Goal: Task Accomplishment & Management: Manage account settings

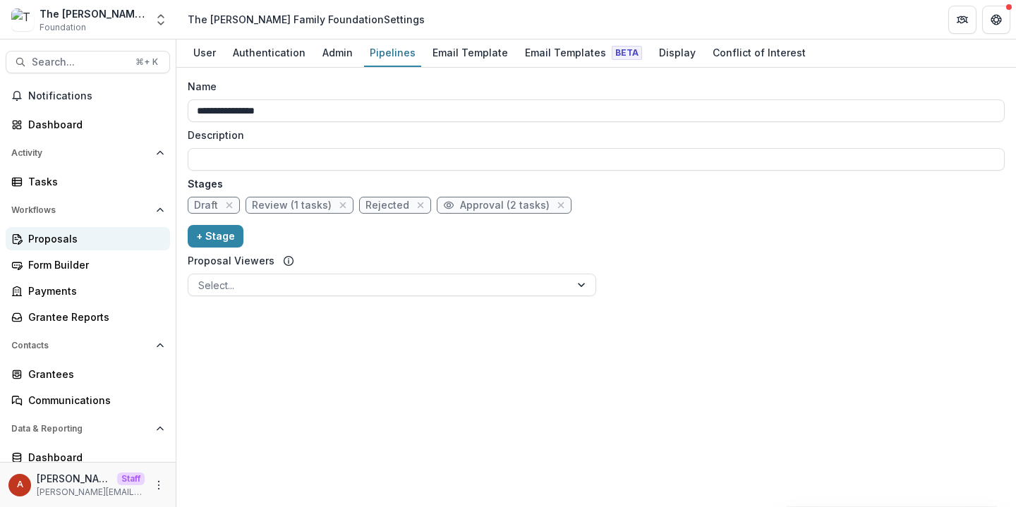
click at [62, 237] on div "Proposals" at bounding box center [93, 238] width 131 height 15
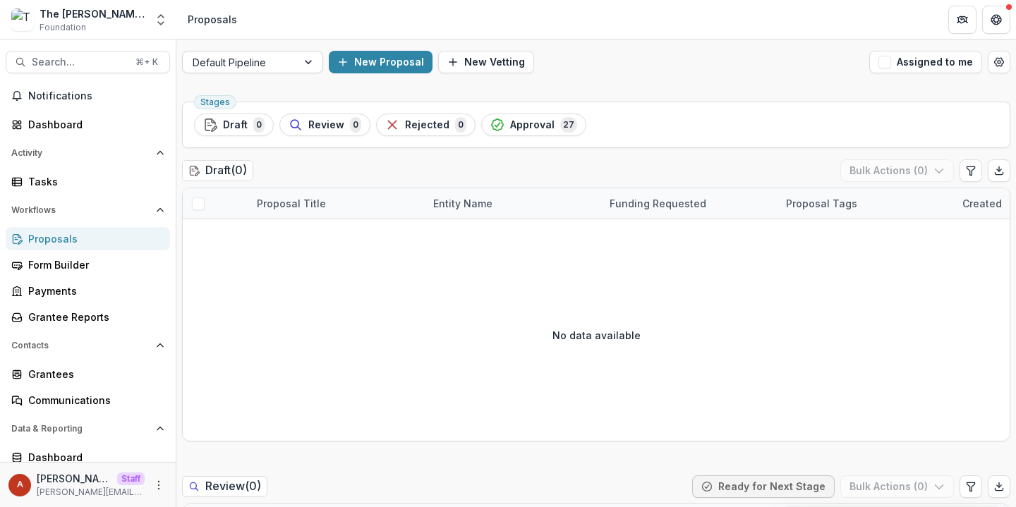
click at [231, 66] on div at bounding box center [240, 63] width 95 height 18
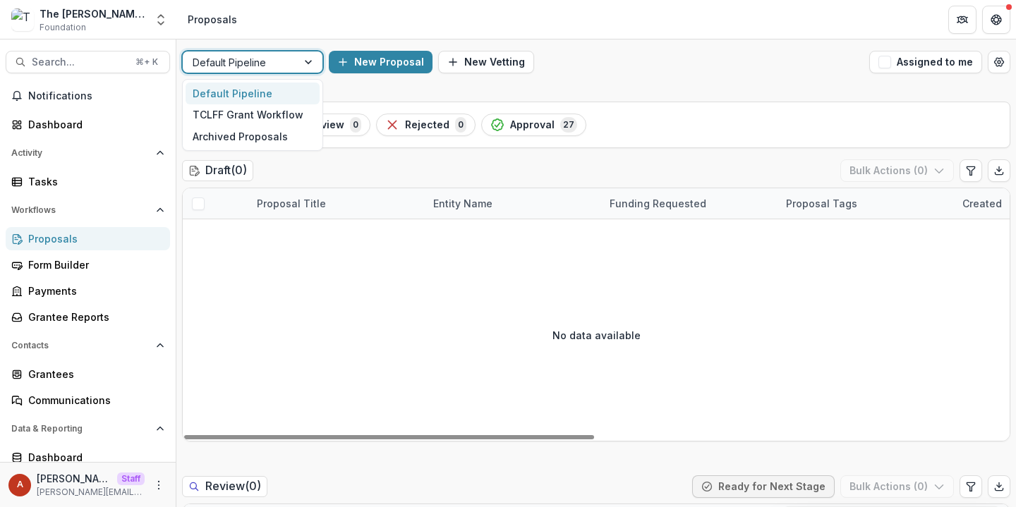
click at [246, 72] on div "Default Pipeline" at bounding box center [240, 62] width 114 height 20
click at [272, 66] on div at bounding box center [240, 63] width 95 height 18
click at [263, 116] on div "TCLFF Grant Workflow" at bounding box center [253, 115] width 134 height 22
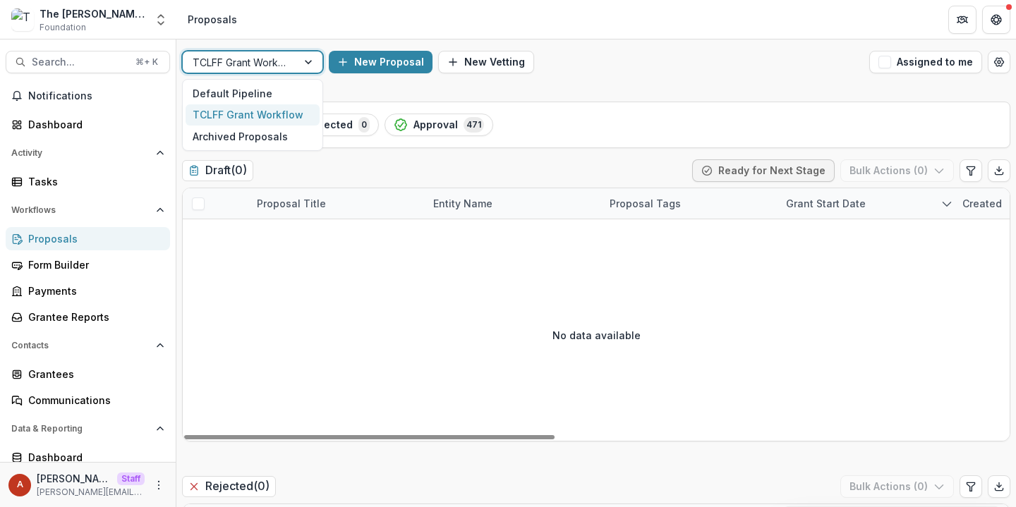
click at [301, 61] on div at bounding box center [309, 62] width 25 height 21
click at [287, 92] on div "Default Pipeline" at bounding box center [253, 94] width 134 height 22
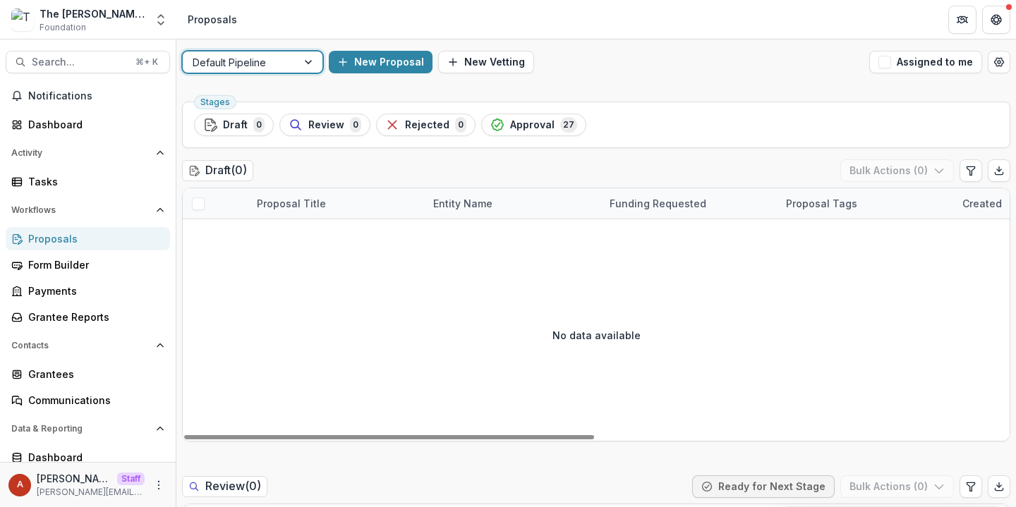
click at [268, 61] on div at bounding box center [240, 63] width 95 height 18
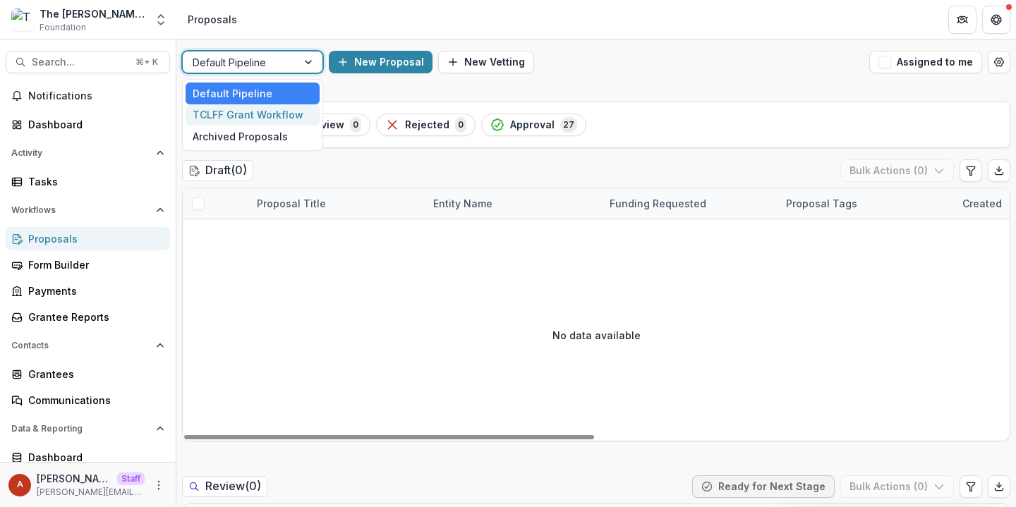
click at [246, 109] on div "TCLFF Grant Workflow" at bounding box center [253, 115] width 134 height 22
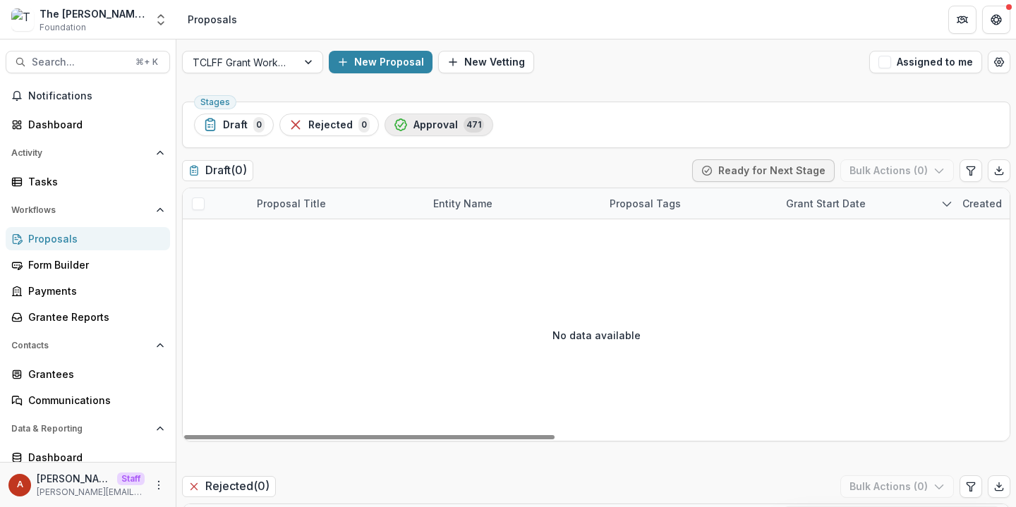
click at [414, 123] on span "Approval" at bounding box center [436, 125] width 44 height 12
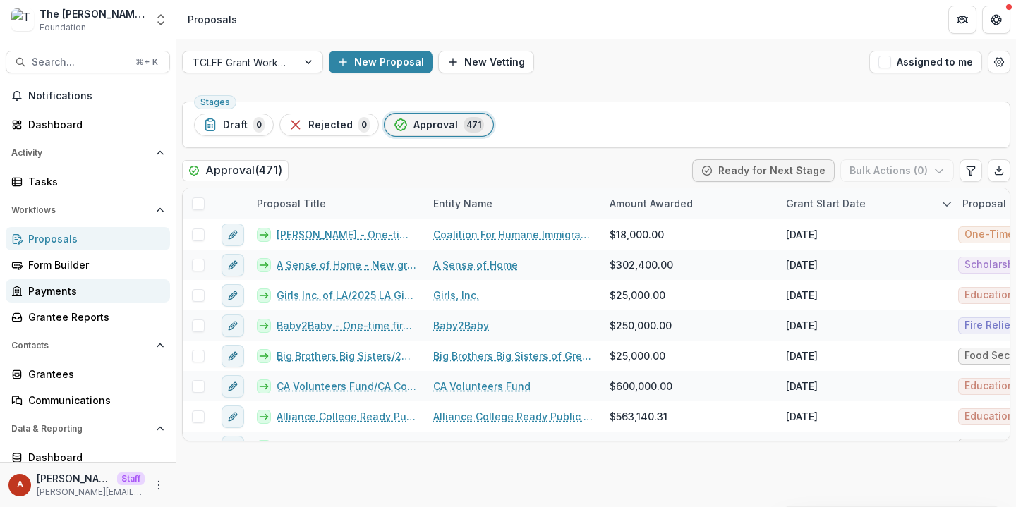
scroll to position [33, 0]
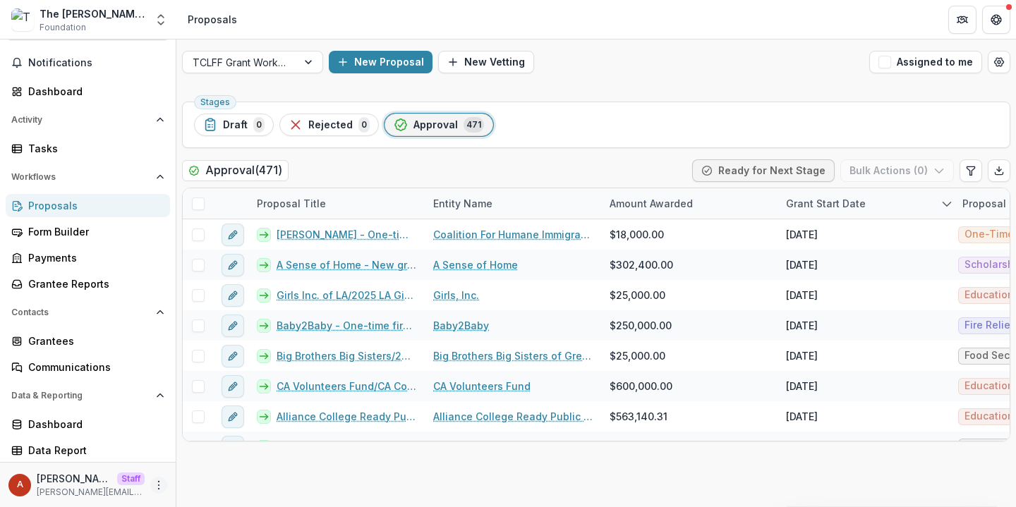
click at [156, 486] on icon "More" at bounding box center [158, 485] width 11 height 11
click at [205, 461] on link "User Settings" at bounding box center [247, 455] width 151 height 23
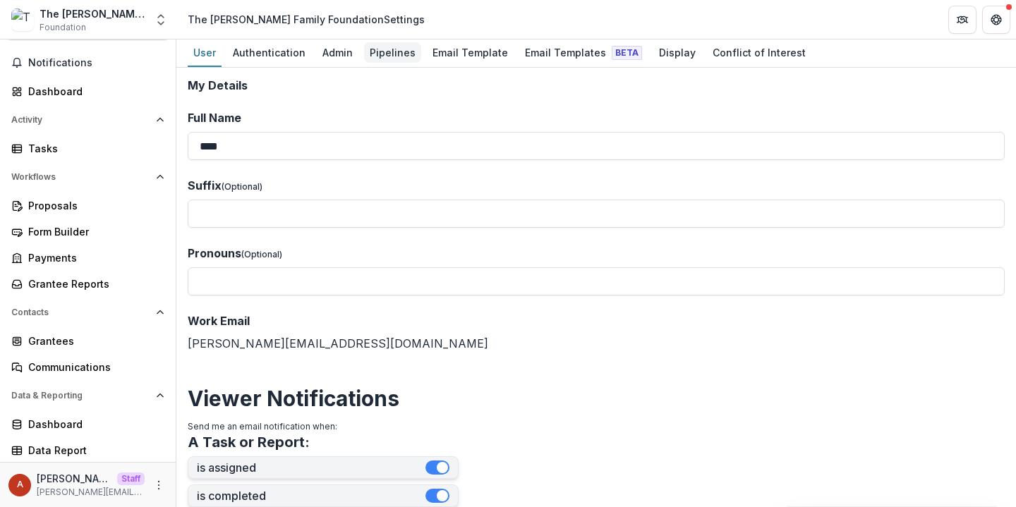
click at [375, 50] on div "Pipelines" at bounding box center [392, 52] width 57 height 20
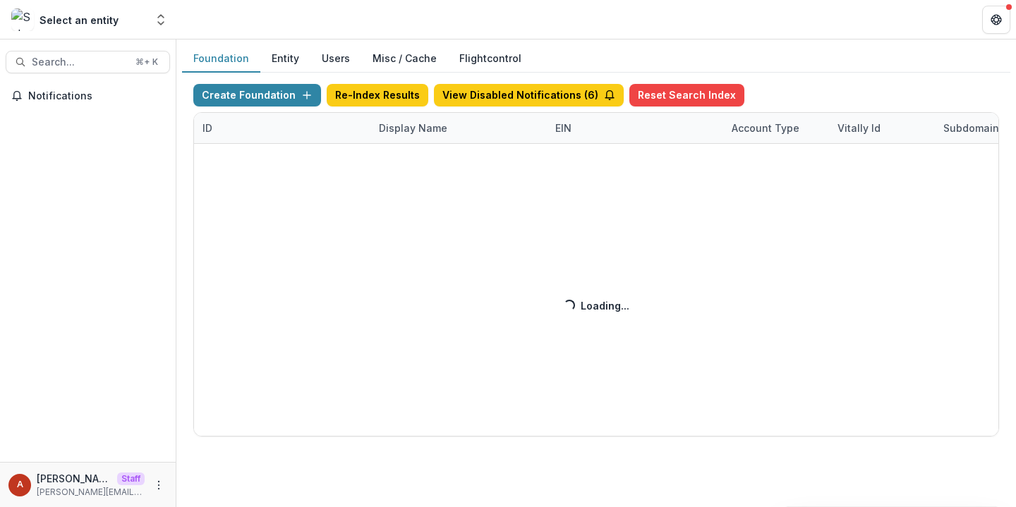
click at [409, 131] on div "Create Foundation Re-Index Results View Disabled Notifications ( 6 ) Reset Sear…" at bounding box center [596, 260] width 806 height 353
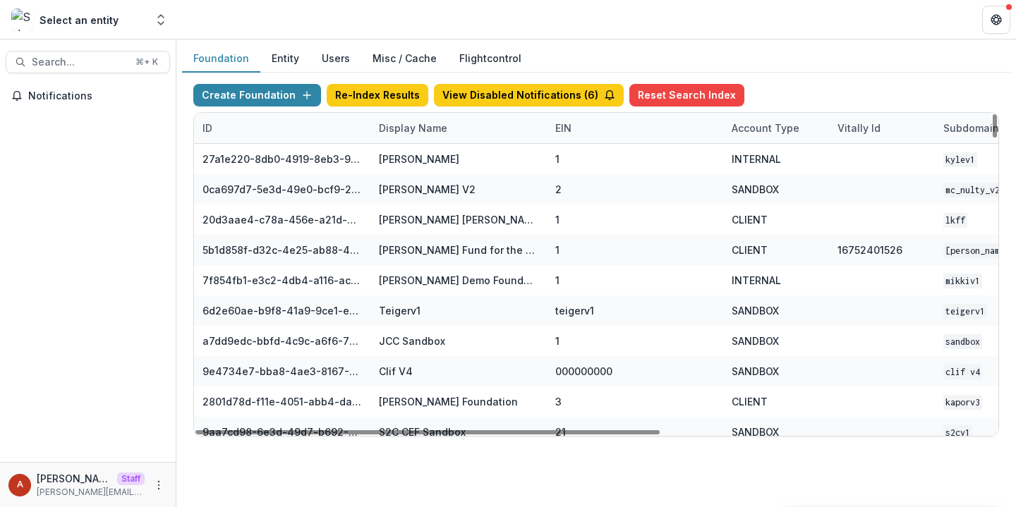
click at [399, 128] on div "Display Name" at bounding box center [413, 128] width 85 height 15
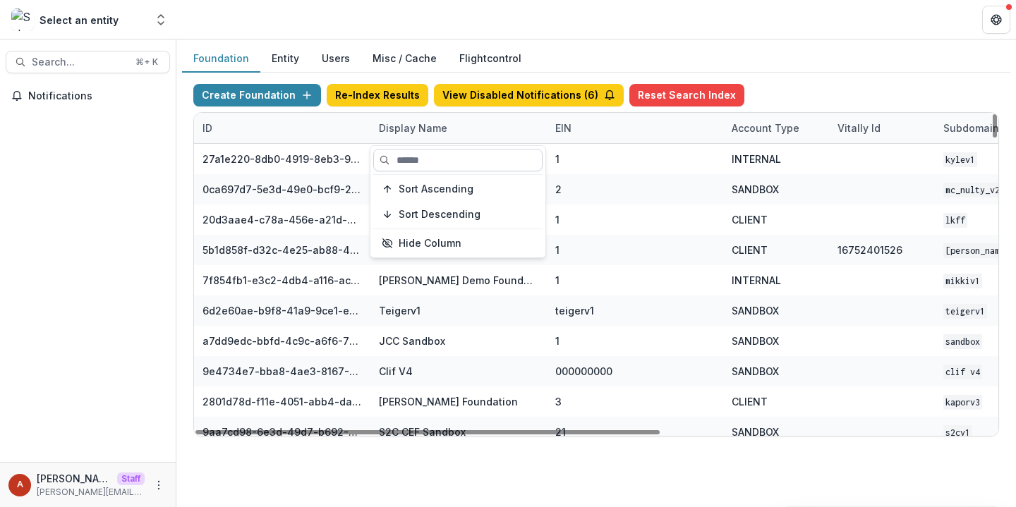
click at [411, 164] on input at bounding box center [457, 160] width 169 height 23
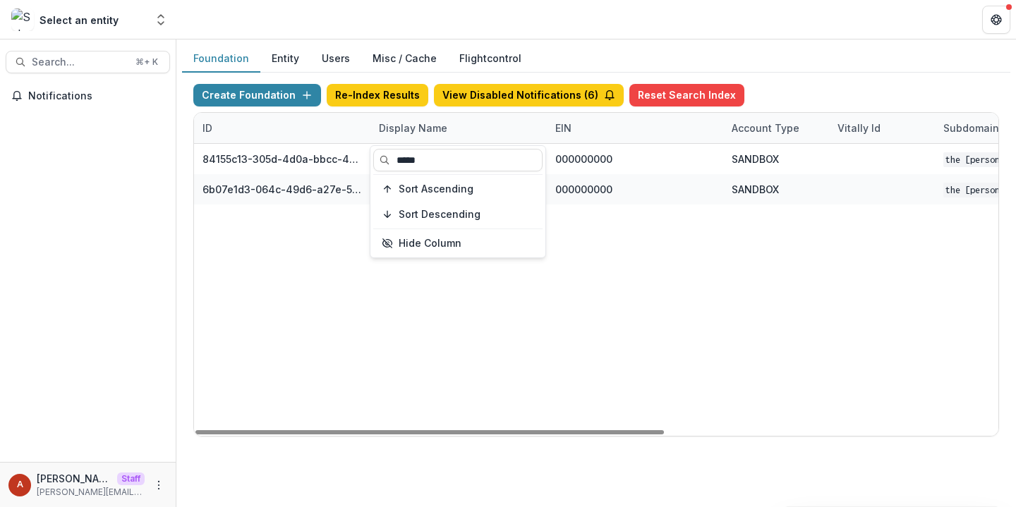
type input "*****"
click at [442, 16] on header at bounding box center [596, 19] width 840 height 39
click at [397, 128] on div "Display Name" at bounding box center [413, 128] width 85 height 15
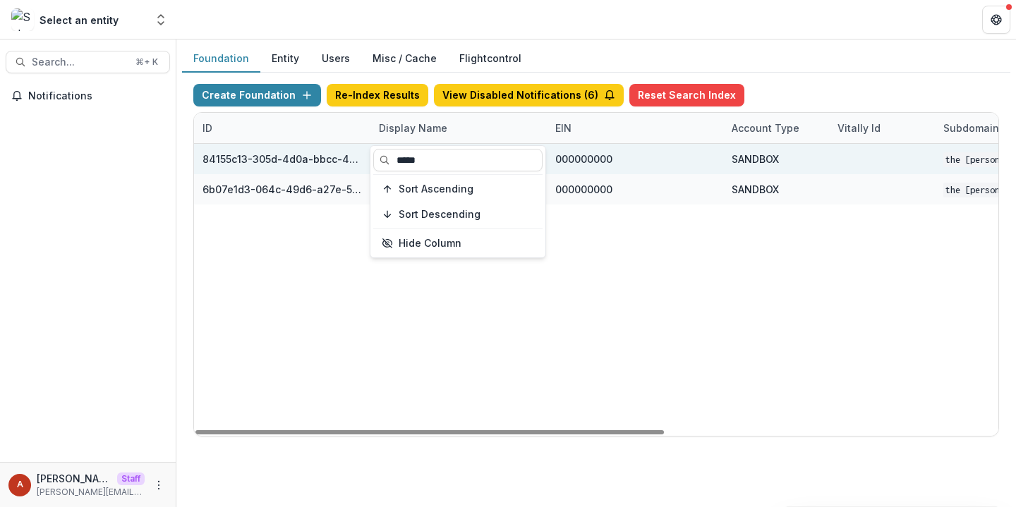
drag, startPoint x: 424, startPoint y: 156, endPoint x: 359, endPoint y: 155, distance: 65.6
click at [359, 155] on body "Skip to content Select an entity Aggregate Analysis Foundations Ruthwick Founda…" at bounding box center [508, 253] width 1016 height 507
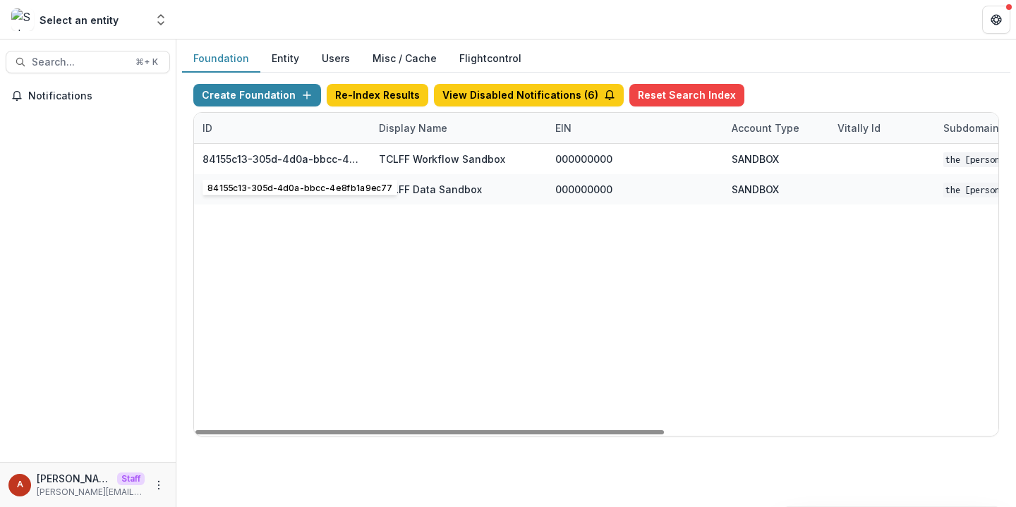
click at [383, 138] on div "Display Name" at bounding box center [459, 128] width 176 height 30
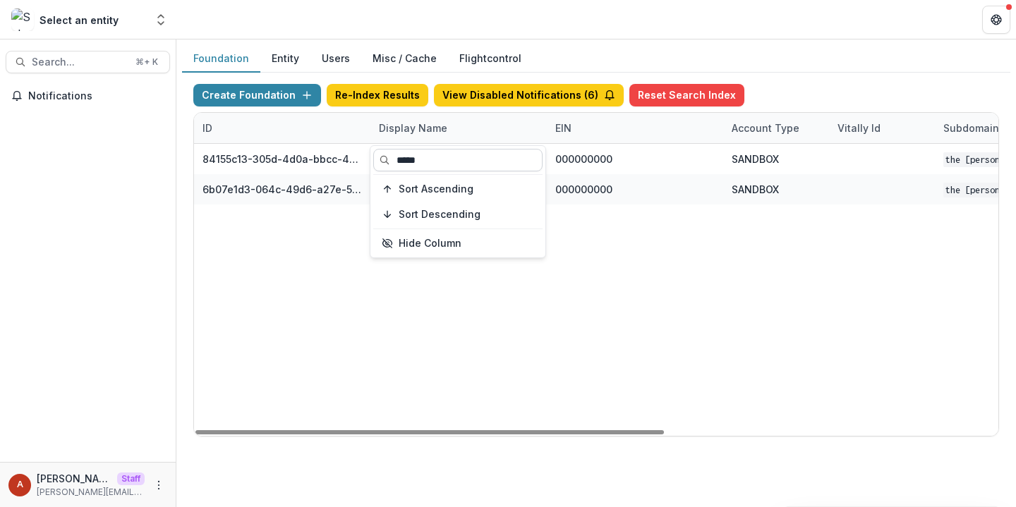
click at [404, 161] on input "*****" at bounding box center [457, 160] width 169 height 23
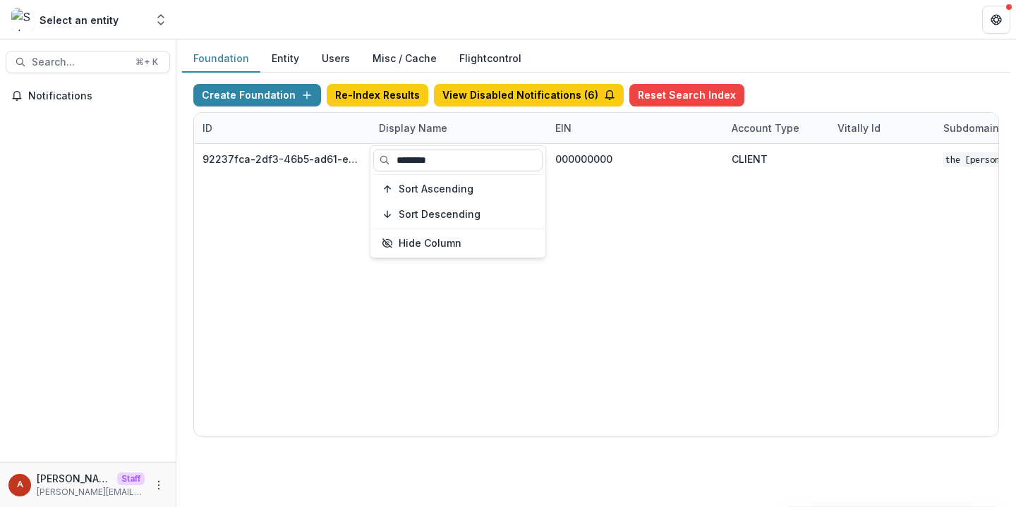
type input "********"
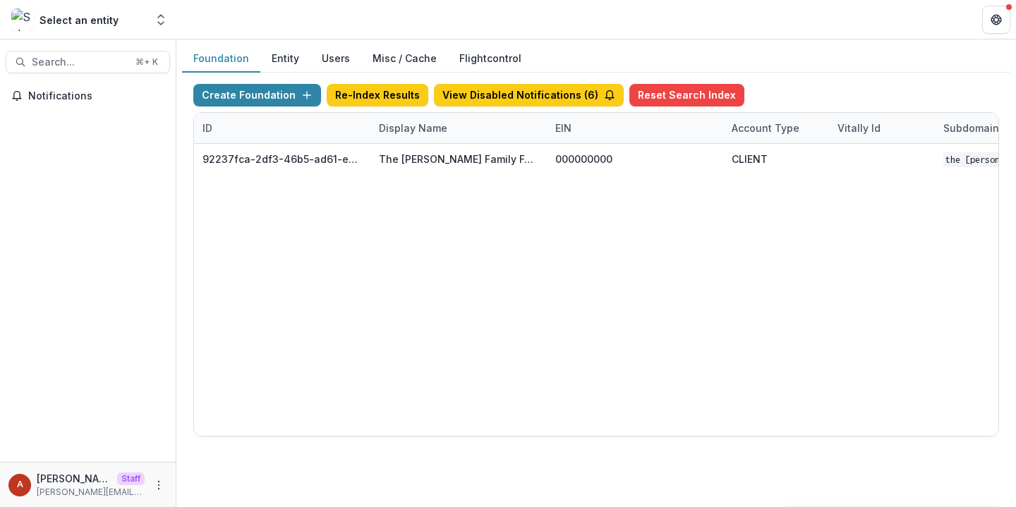
click at [646, 213] on div "92237fca-2df3-46b5-ad61-ea5926331418 The Chuck Lorre Family Foundation 00000000…" at bounding box center [882, 290] width 1376 height 292
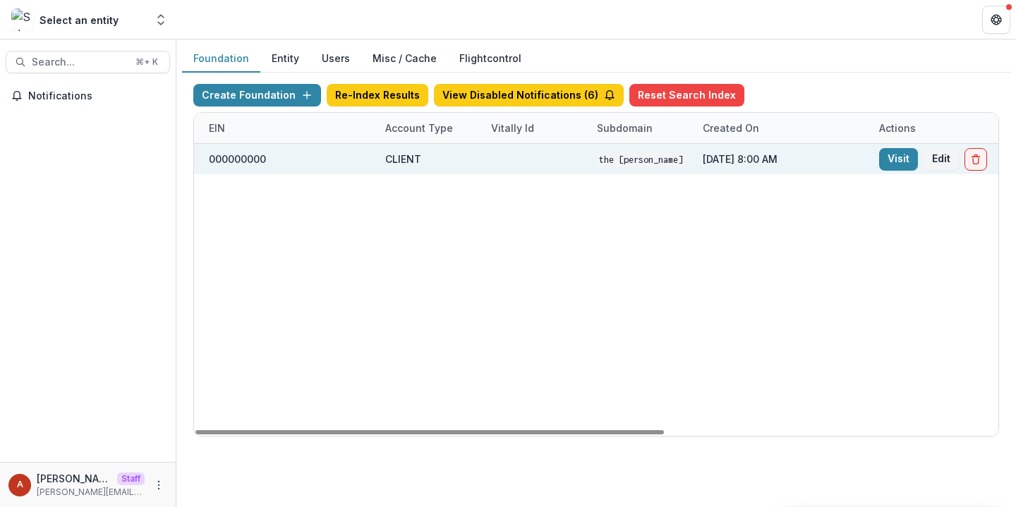
scroll to position [0, 572]
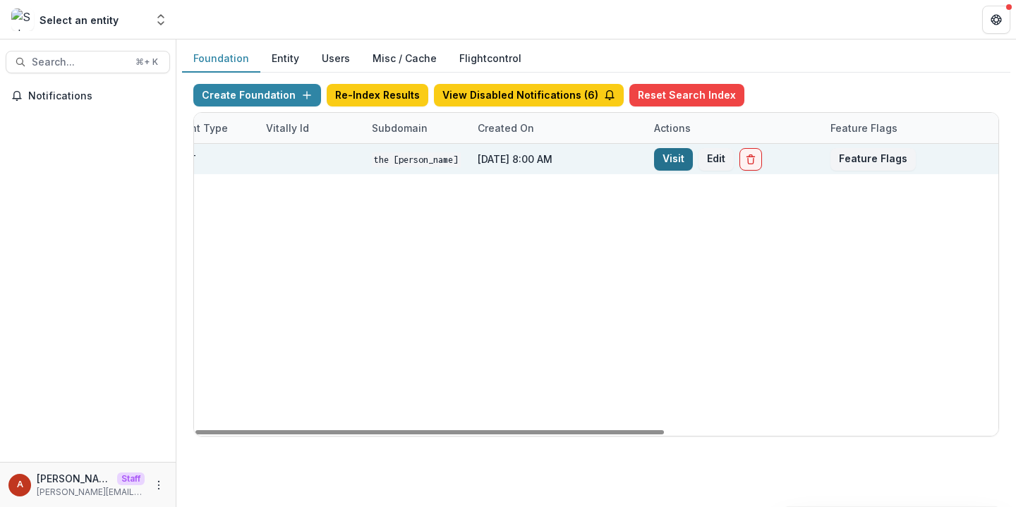
click at [664, 163] on link "Visit" at bounding box center [673, 159] width 39 height 23
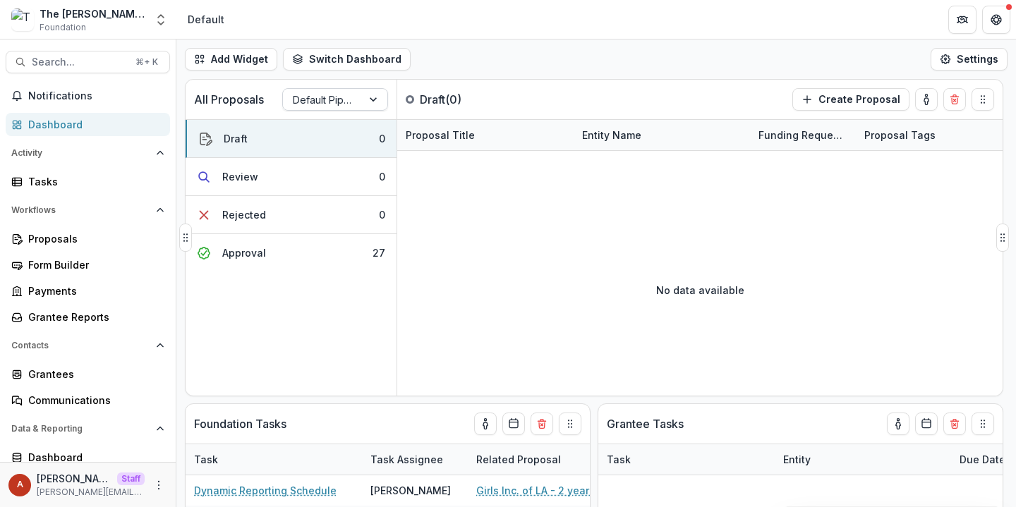
click at [299, 105] on div at bounding box center [322, 100] width 59 height 18
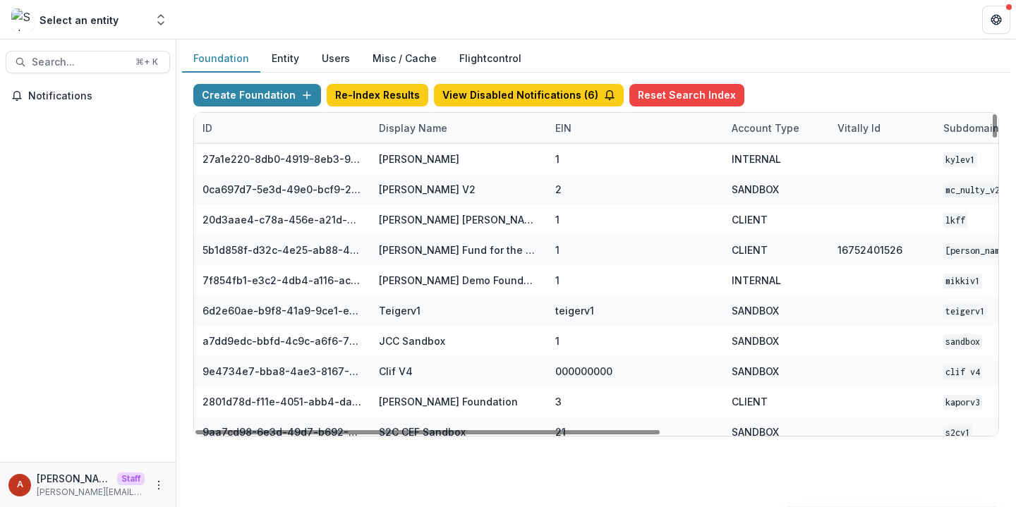
click at [399, 128] on div "Display Name" at bounding box center [413, 128] width 85 height 15
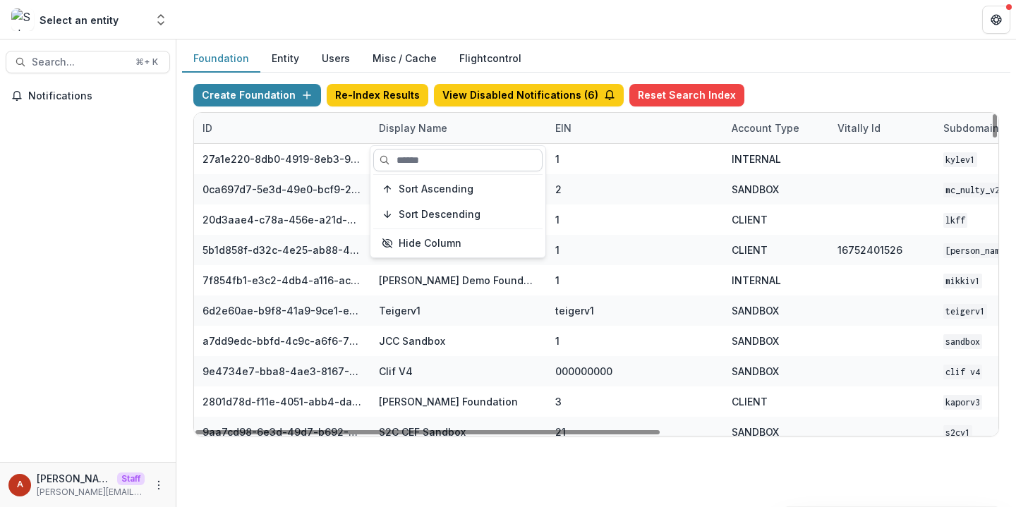
click at [404, 160] on input at bounding box center [457, 160] width 169 height 23
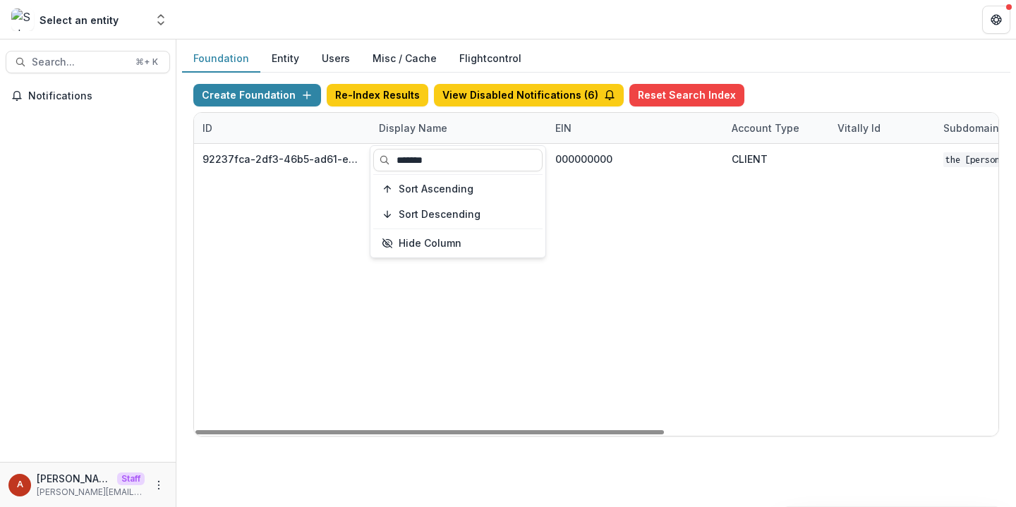
type input "*******"
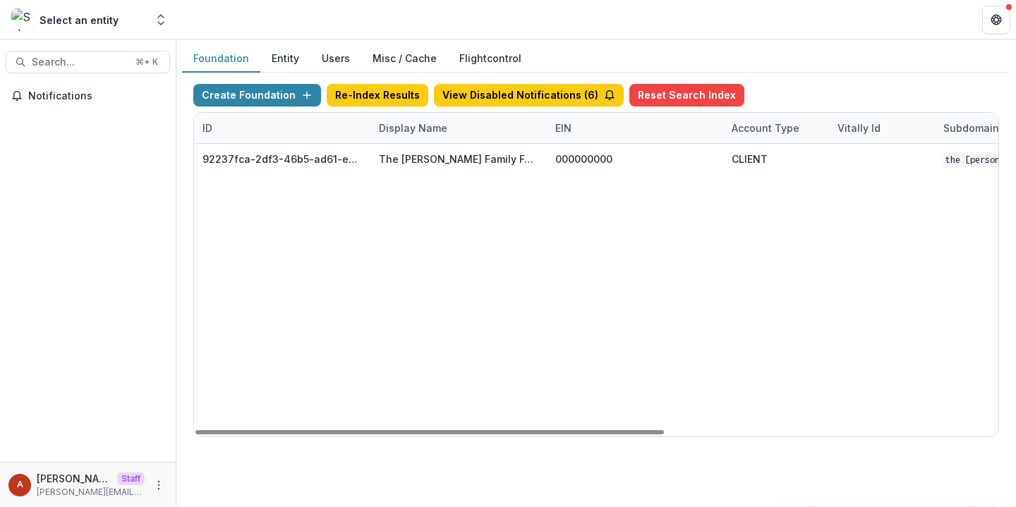
click at [416, 18] on header at bounding box center [596, 19] width 840 height 39
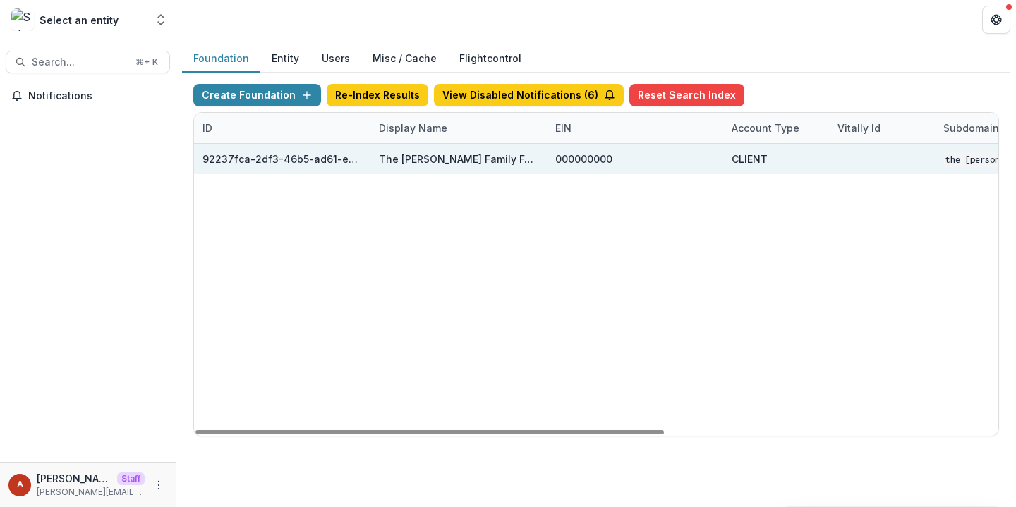
scroll to position [0, 572]
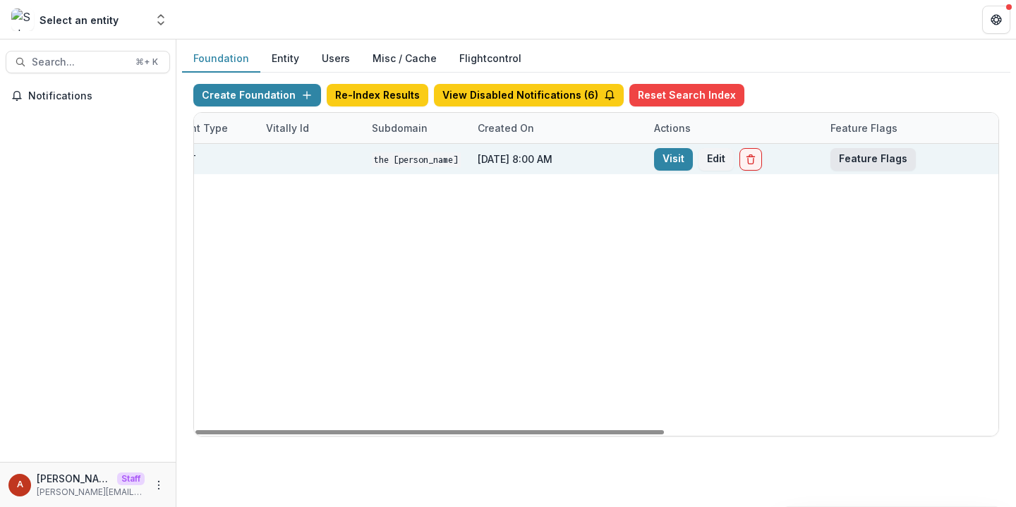
click at [850, 167] on button "Feature Flags" at bounding box center [873, 159] width 85 height 23
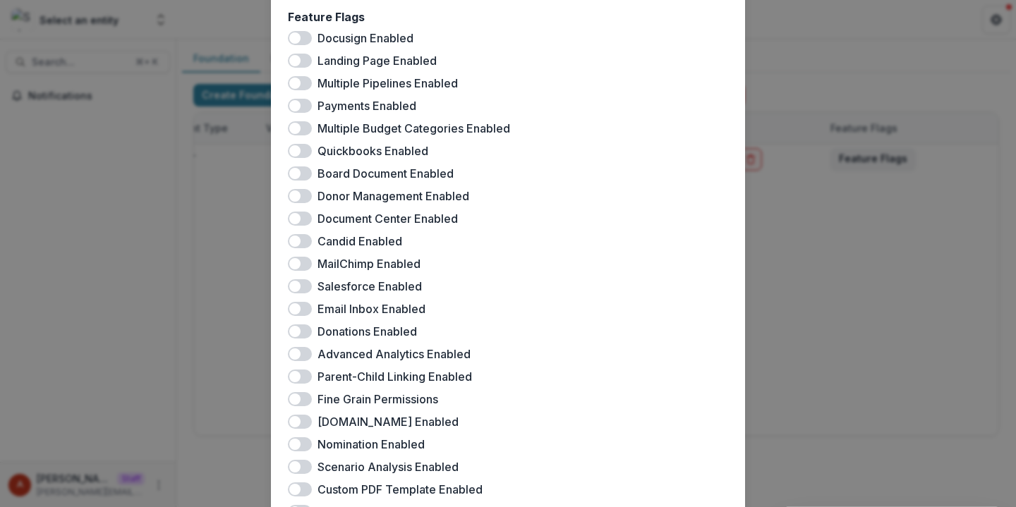
scroll to position [93, 0]
click at [294, 88] on span at bounding box center [294, 83] width 11 height 11
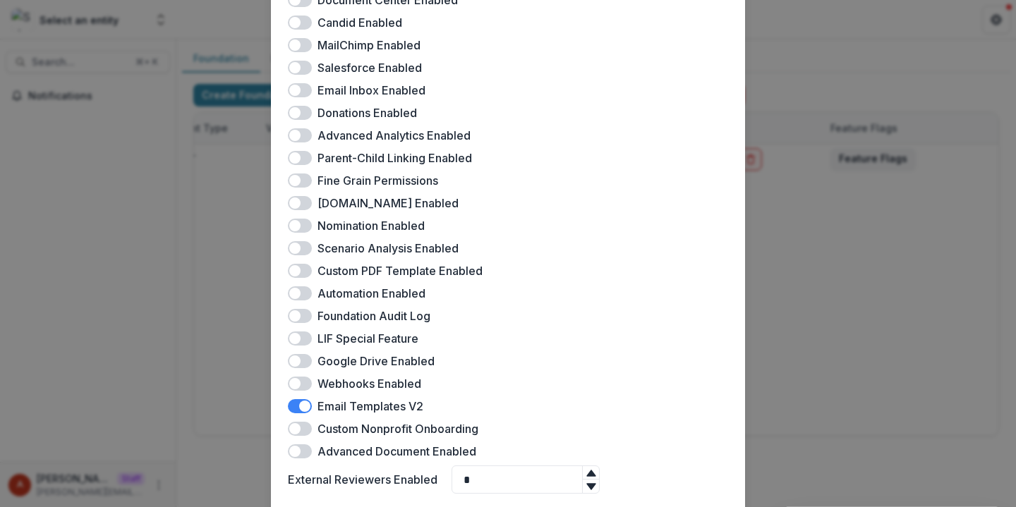
scroll to position [407, 0]
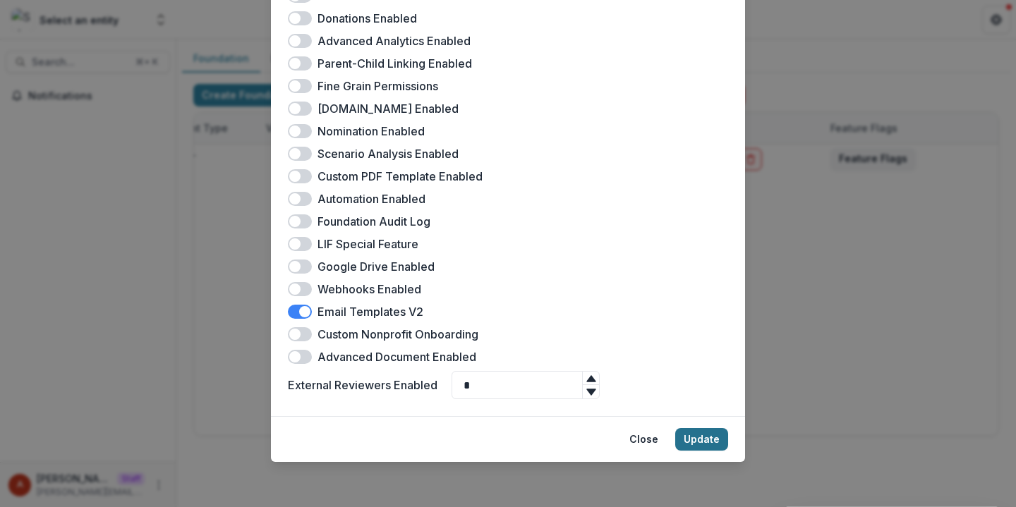
click at [685, 438] on button "Update" at bounding box center [701, 439] width 53 height 23
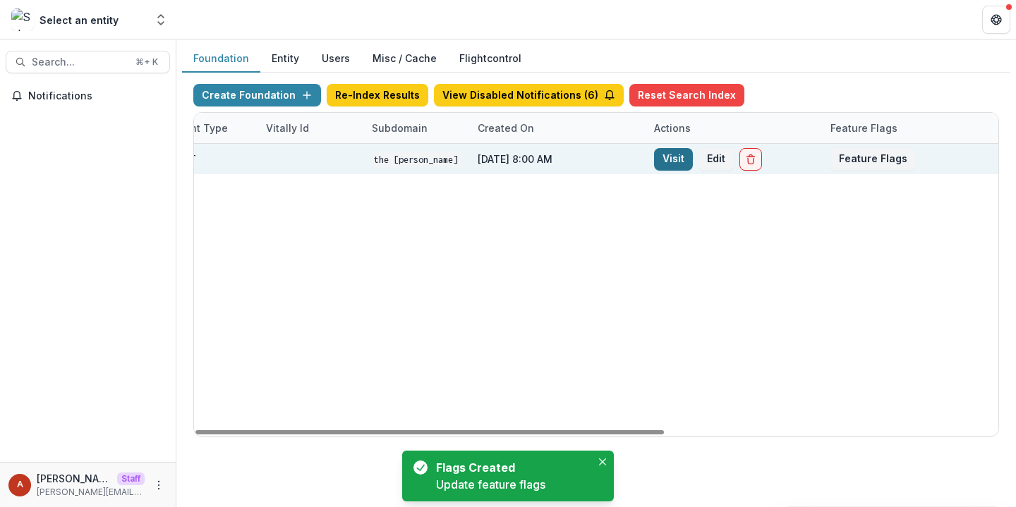
click at [663, 148] on link "Visit" at bounding box center [673, 159] width 39 height 23
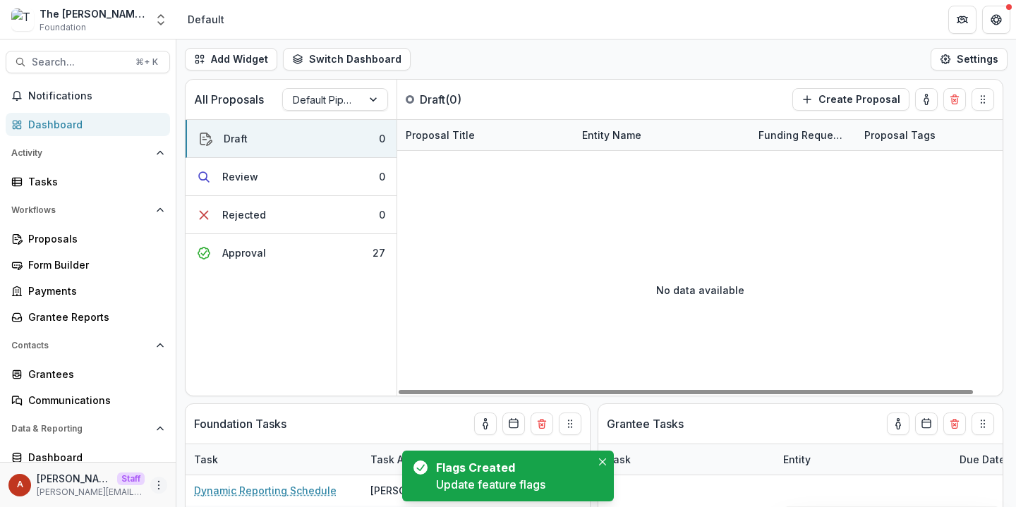
click at [150, 479] on button "More" at bounding box center [158, 485] width 17 height 17
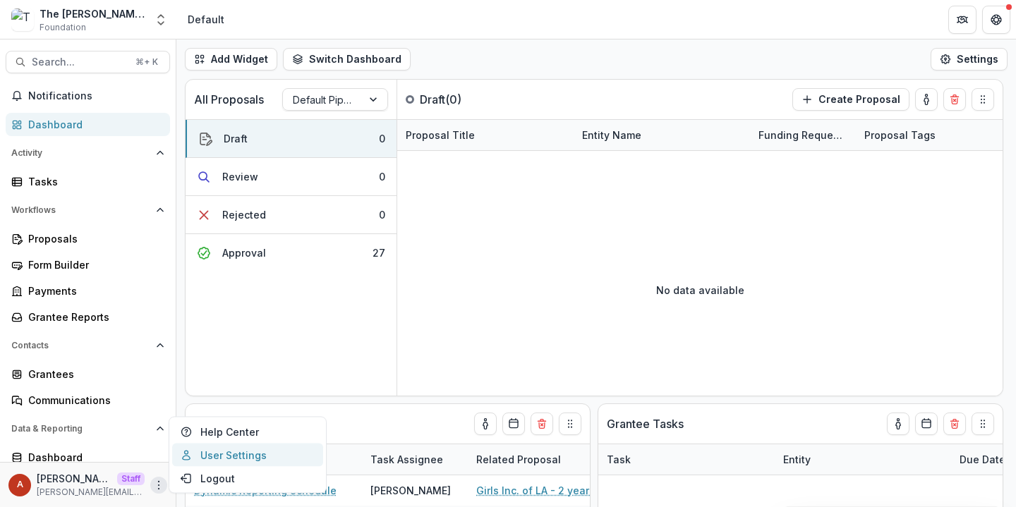
click at [219, 461] on link "User Settings" at bounding box center [247, 455] width 151 height 23
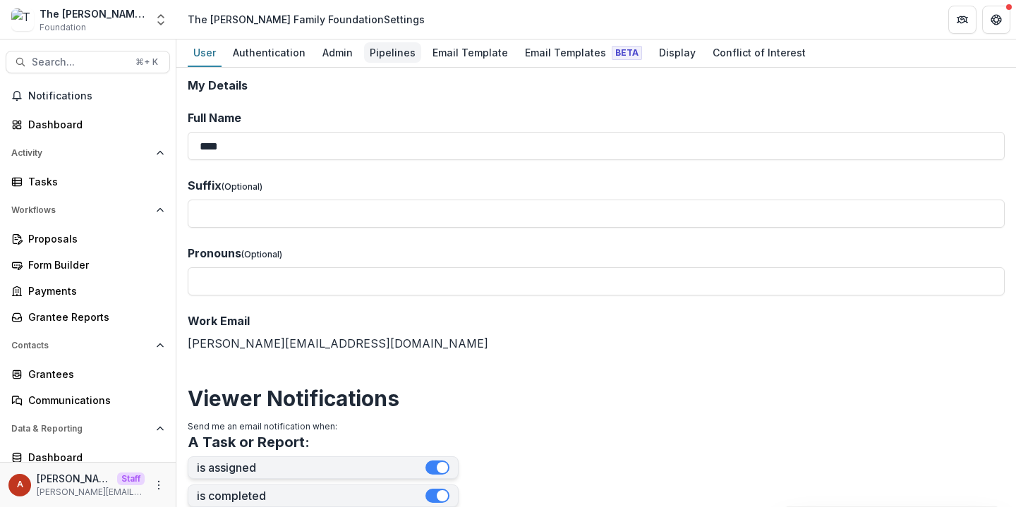
click at [396, 64] on link "Pipelines" at bounding box center [392, 54] width 57 height 28
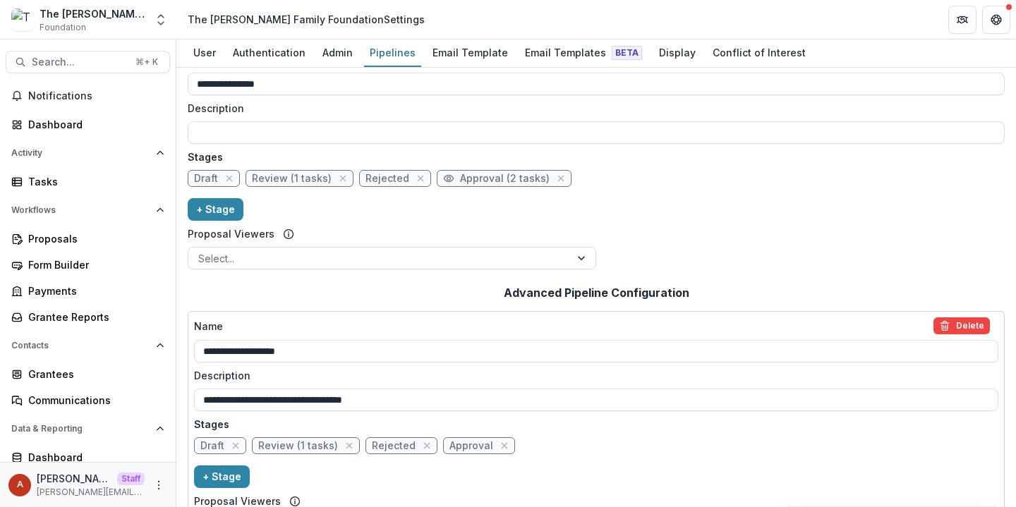
scroll to position [108, 0]
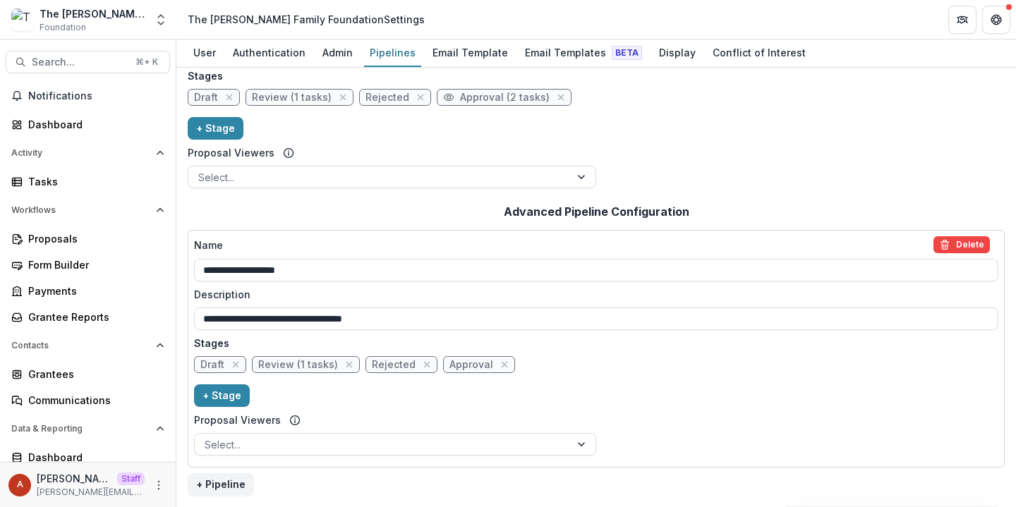
click at [450, 371] on span "Approval" at bounding box center [472, 365] width 44 height 12
select select "********"
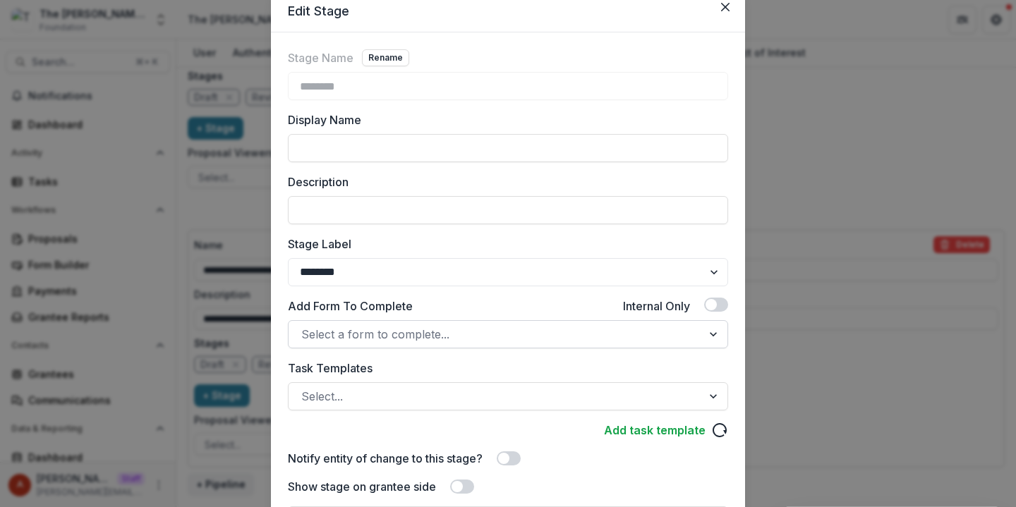
scroll to position [169, 0]
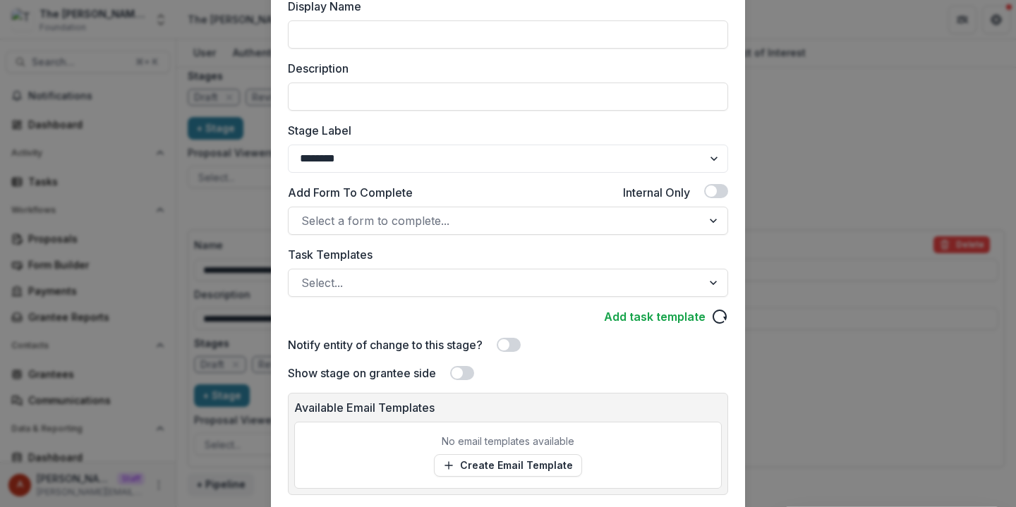
click at [805, 313] on div "Edit Stage Stage Name Rename ******** Display Name Description Stage Label ****…" at bounding box center [508, 253] width 1016 height 507
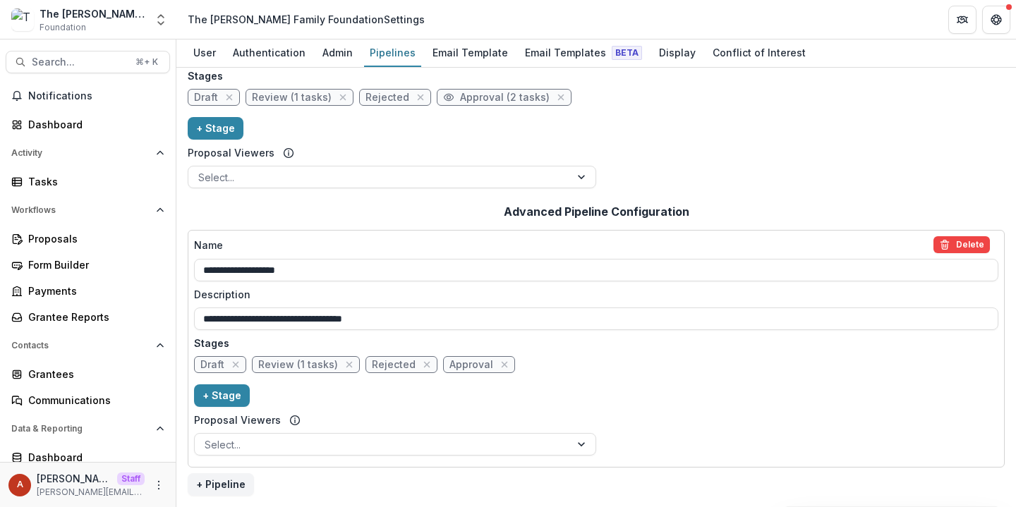
click at [458, 362] on span "Approval" at bounding box center [472, 365] width 44 height 12
select select "********"
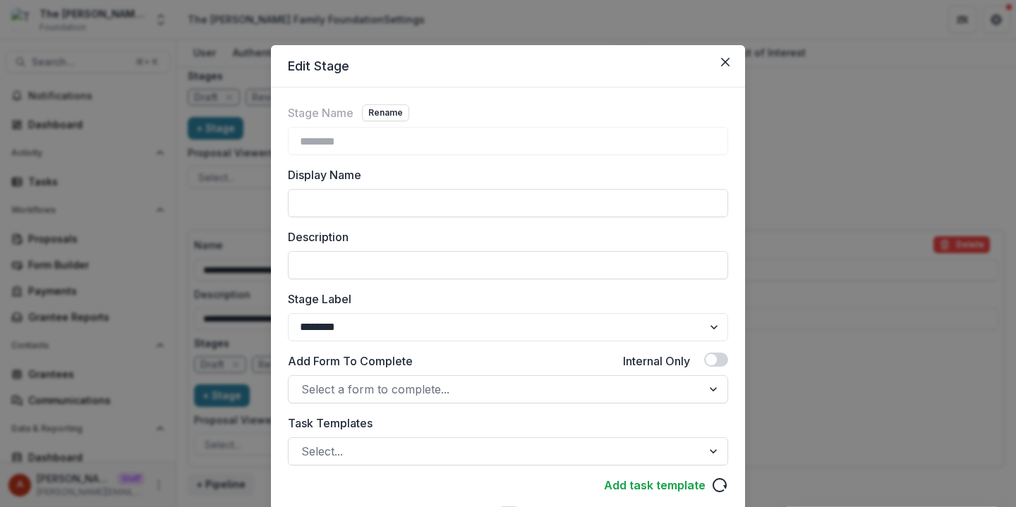
click at [818, 294] on div "Edit Stage Stage Name Rename ******** Display Name Description Stage Label ****…" at bounding box center [508, 253] width 1016 height 507
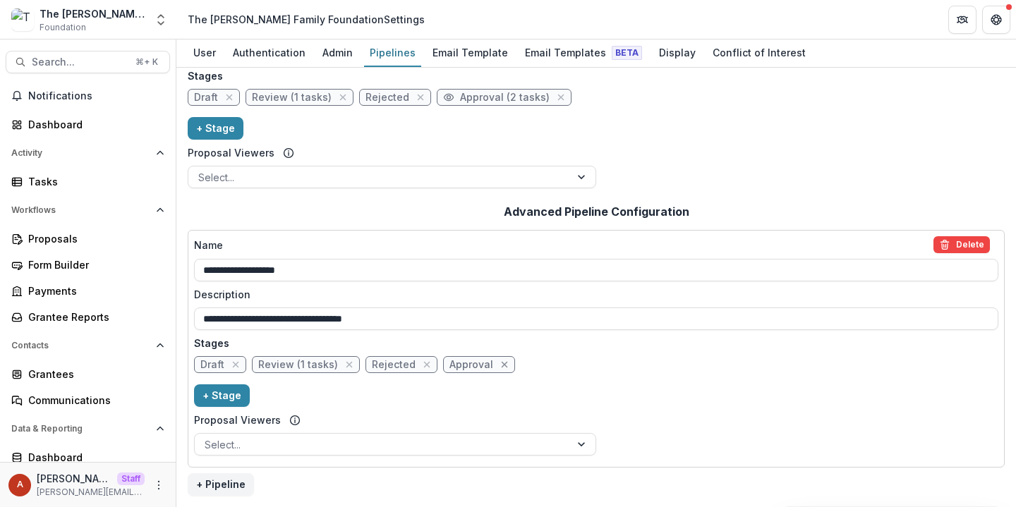
click at [499, 366] on icon "close" at bounding box center [504, 364] width 11 height 11
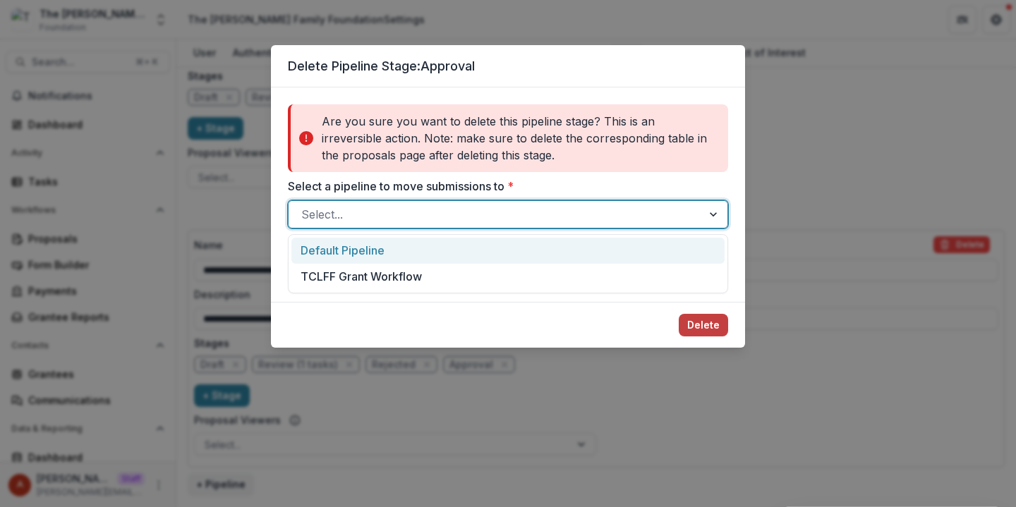
click at [391, 224] on div "Select..." at bounding box center [496, 214] width 414 height 23
click at [359, 252] on div "Default Pipeline" at bounding box center [507, 251] width 433 height 26
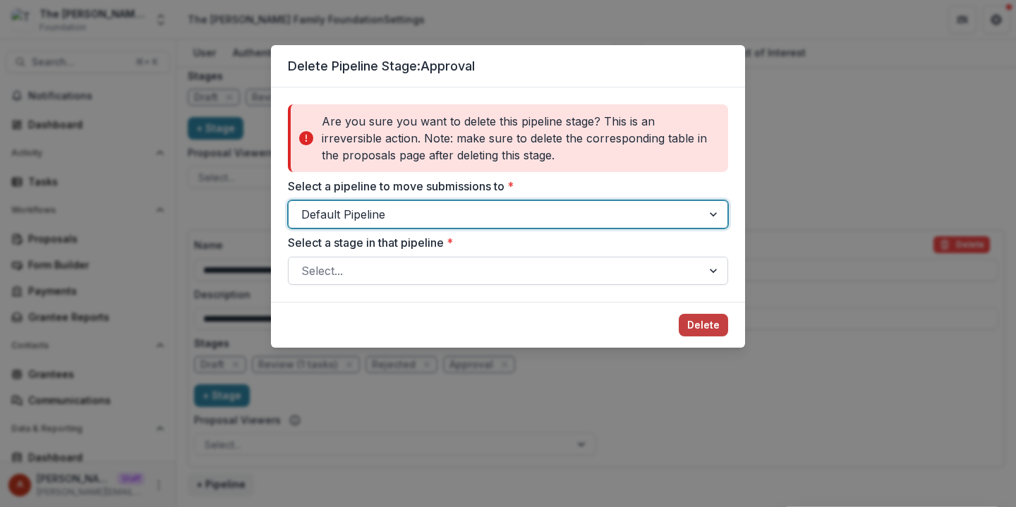
click at [359, 271] on div at bounding box center [495, 271] width 388 height 20
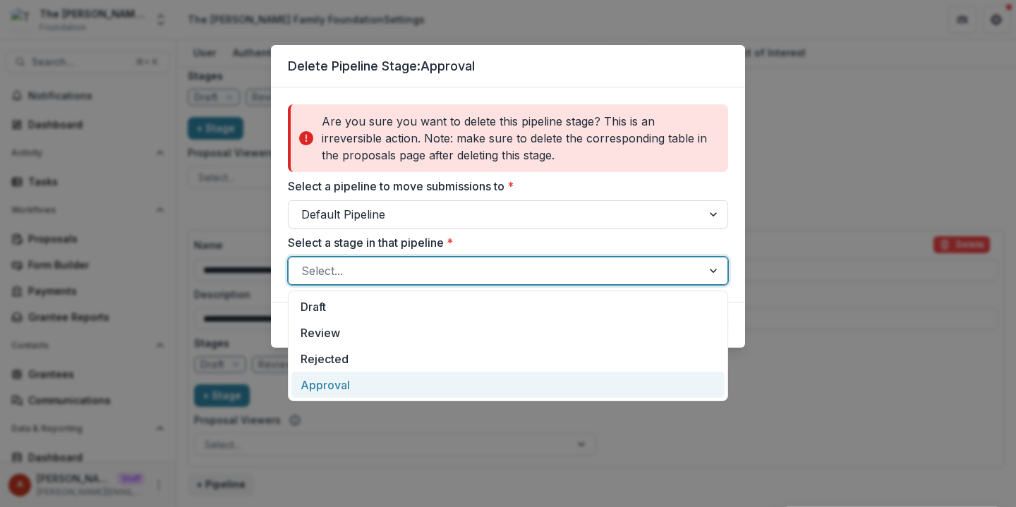
click at [348, 380] on div "Approval" at bounding box center [507, 385] width 433 height 26
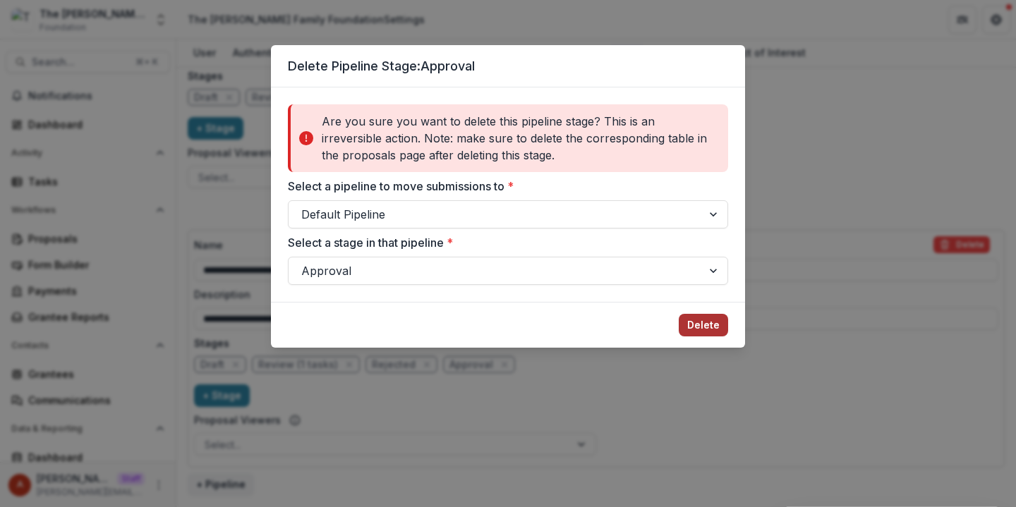
click at [711, 327] on button "Delete" at bounding box center [703, 325] width 49 height 23
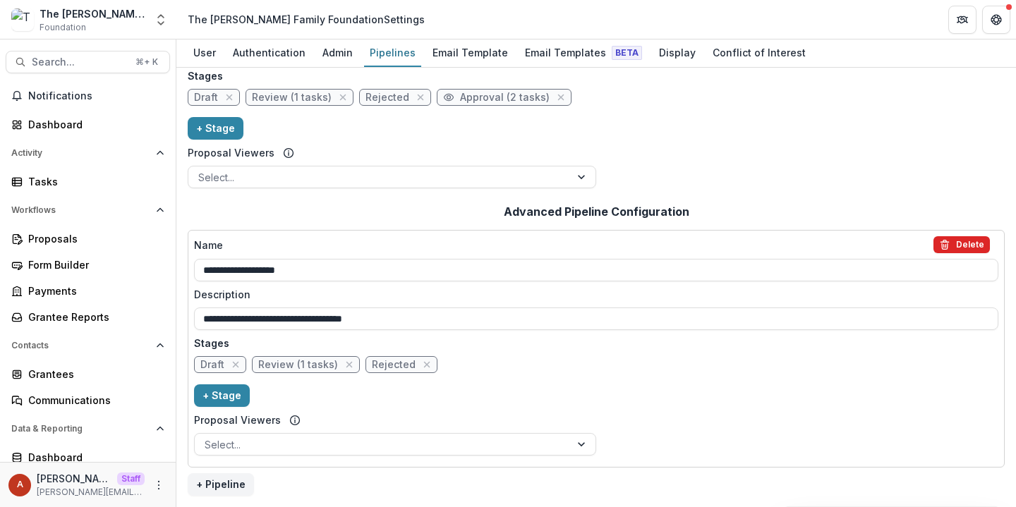
click at [945, 248] on icon "delete" at bounding box center [944, 244] width 11 height 11
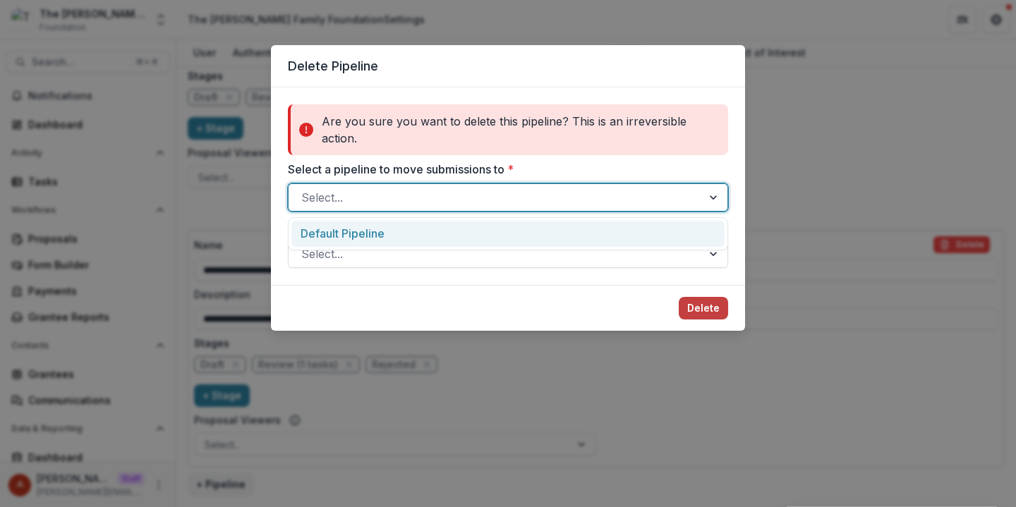
click at [534, 204] on div at bounding box center [495, 198] width 388 height 20
click at [473, 230] on div "Default Pipeline" at bounding box center [507, 234] width 433 height 26
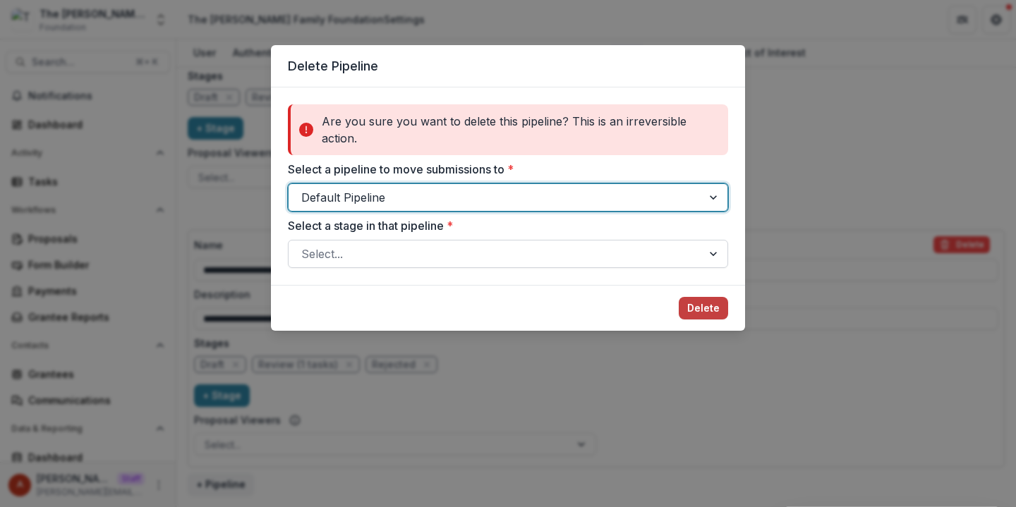
click at [453, 259] on div at bounding box center [495, 254] width 388 height 20
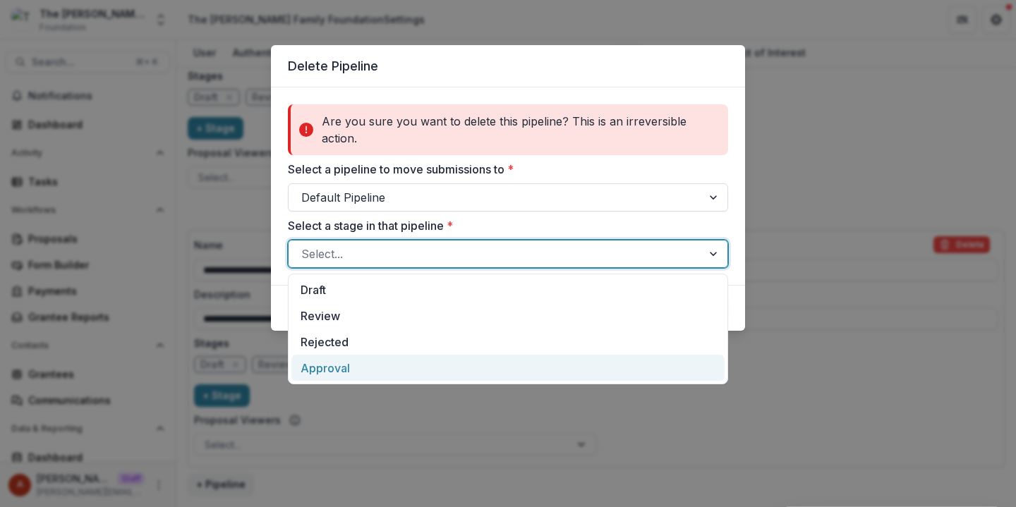
click at [395, 376] on div "Approval" at bounding box center [507, 368] width 433 height 26
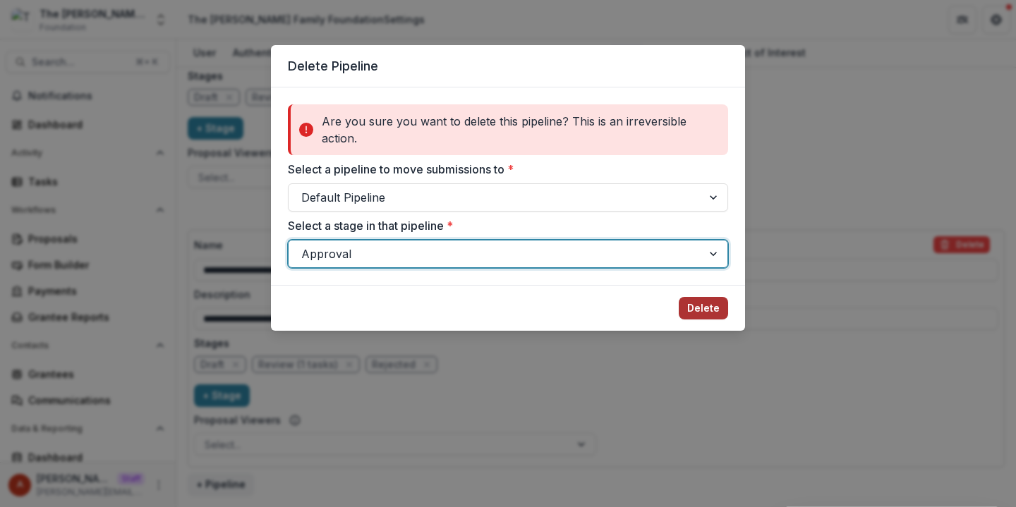
click at [706, 315] on button "Delete" at bounding box center [703, 308] width 49 height 23
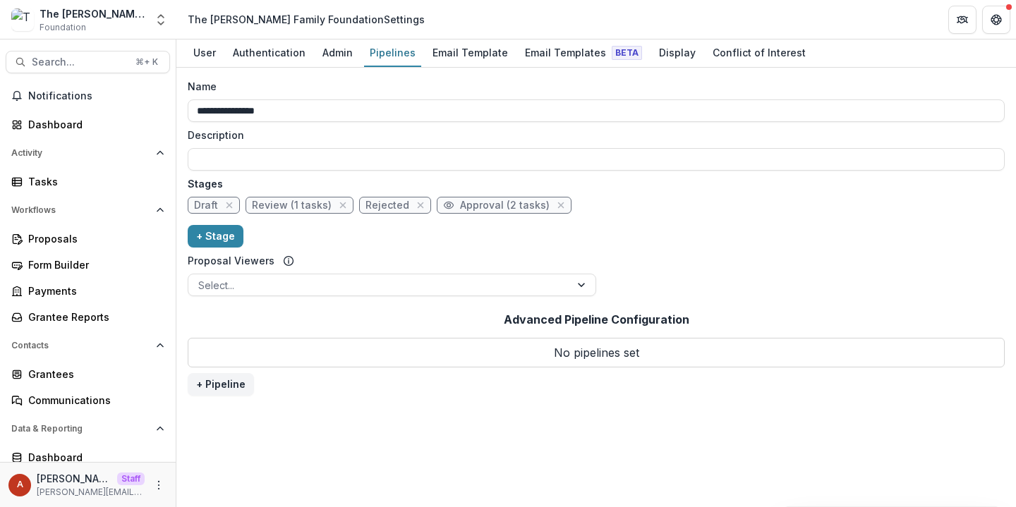
scroll to position [0, 0]
drag, startPoint x: 291, startPoint y: 114, endPoint x: 123, endPoint y: 107, distance: 168.1
click at [123, 107] on main "**********" at bounding box center [508, 274] width 1016 height 468
type input "**********"
click at [205, 85] on p "Name" at bounding box center [202, 86] width 29 height 15
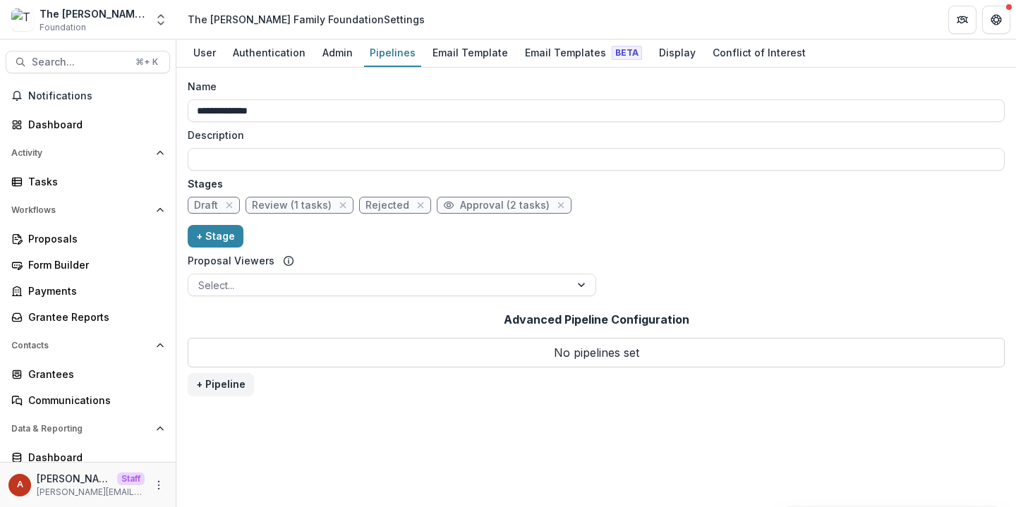
click at [205, 100] on input "**********" at bounding box center [596, 111] width 817 height 23
click at [56, 234] on div "Proposals" at bounding box center [93, 238] width 131 height 15
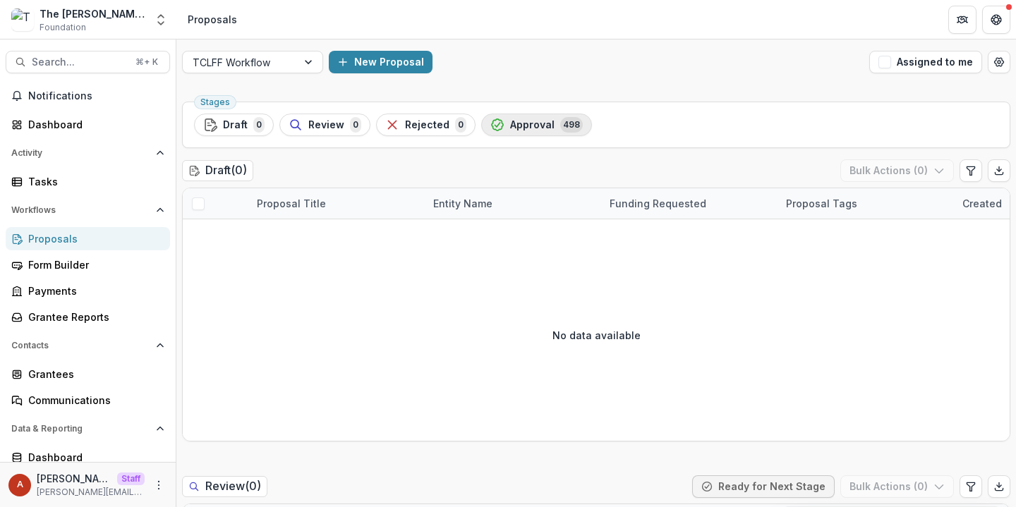
click at [515, 124] on span "Approval" at bounding box center [532, 125] width 44 height 12
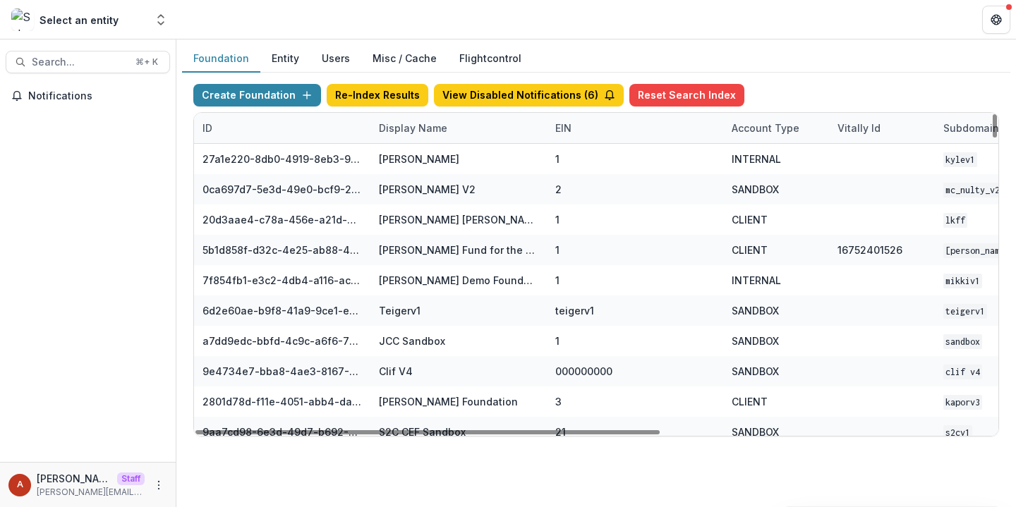
click at [401, 121] on div "Display Name" at bounding box center [413, 128] width 85 height 15
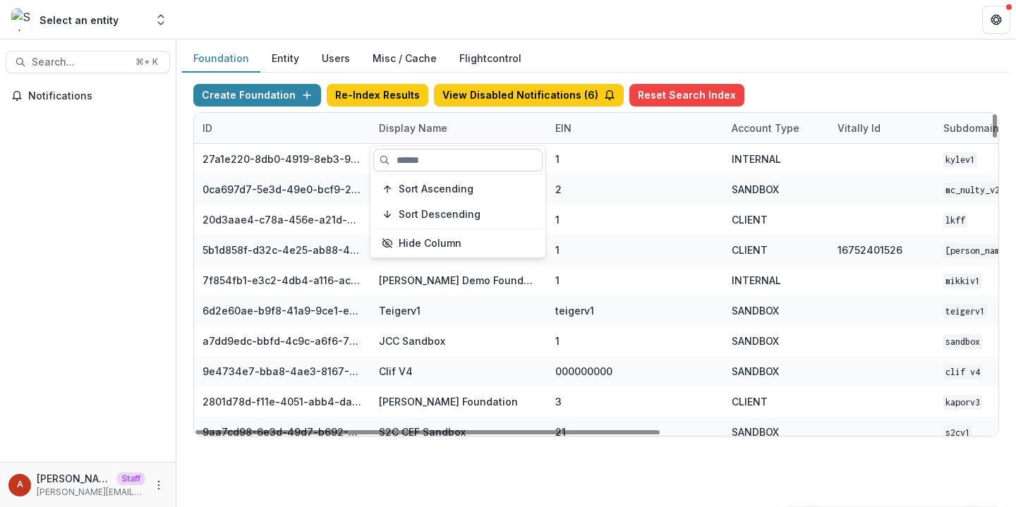
click at [416, 161] on input at bounding box center [457, 160] width 169 height 23
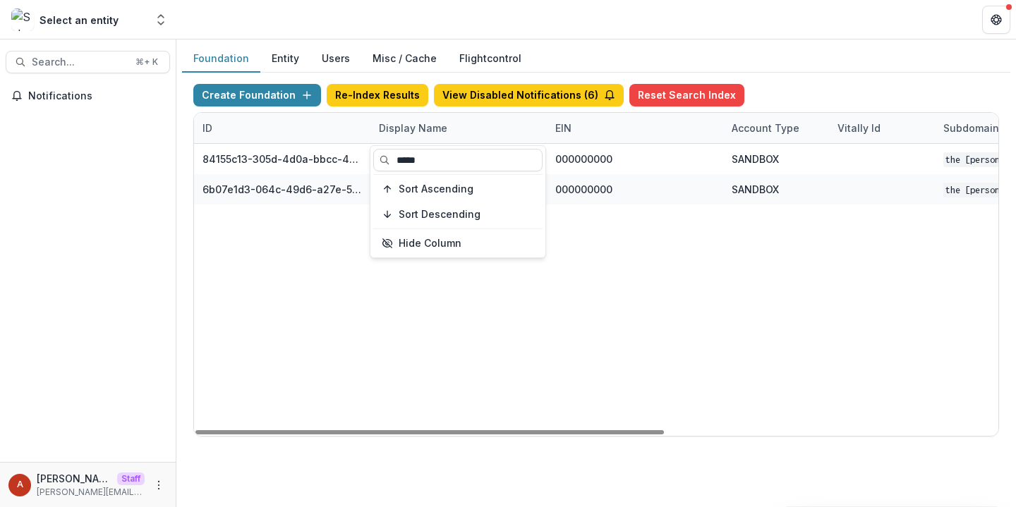
type input "*****"
click at [438, 12] on header at bounding box center [596, 19] width 840 height 39
click at [430, 128] on div "Display Name" at bounding box center [413, 128] width 85 height 15
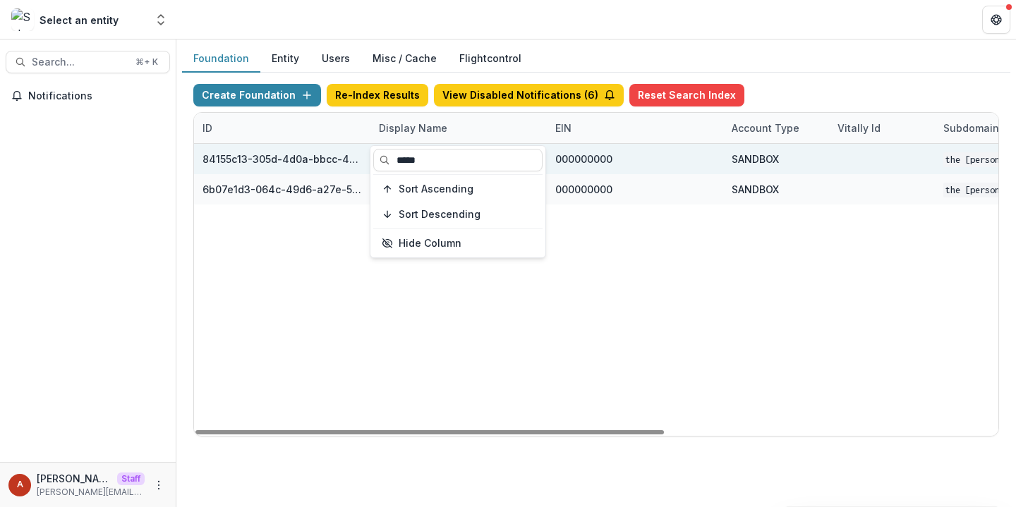
drag, startPoint x: 433, startPoint y: 162, endPoint x: 354, endPoint y: 161, distance: 79.8
click at [355, 162] on body "Skip to content Select an entity Aggregate Analysis Foundations [PERSON_NAME] F…" at bounding box center [508, 253] width 1016 height 507
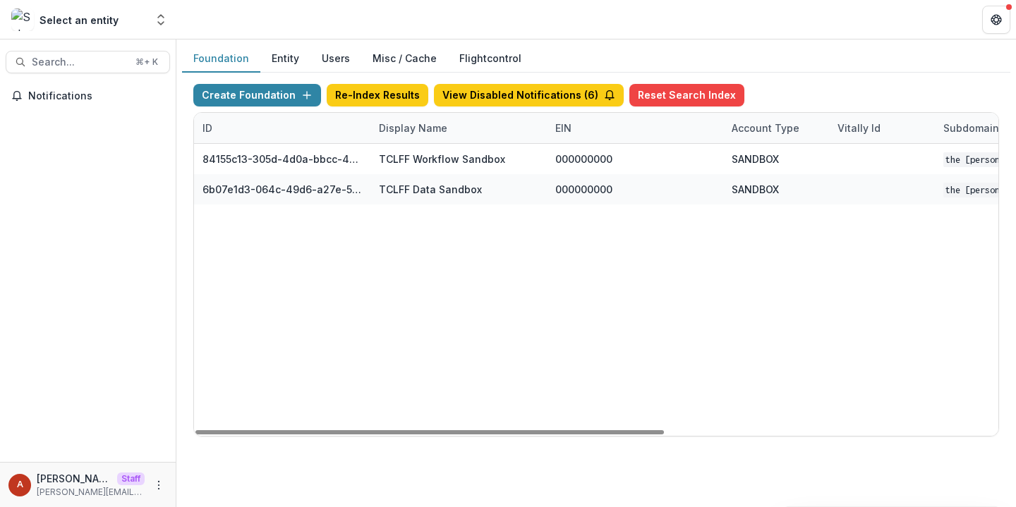
click at [401, 124] on div "Display Name" at bounding box center [413, 128] width 85 height 15
click at [403, 160] on input "*****" at bounding box center [457, 160] width 169 height 23
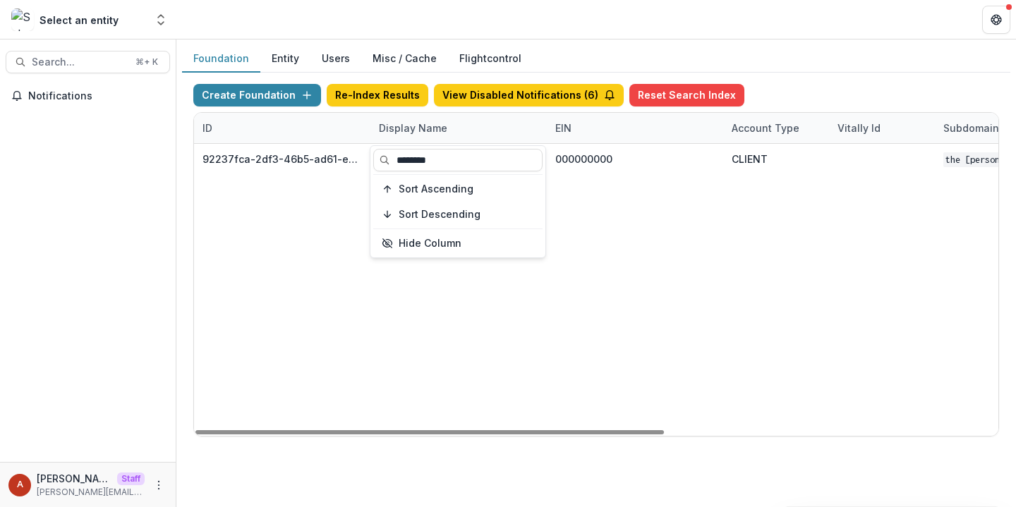
type input "********"
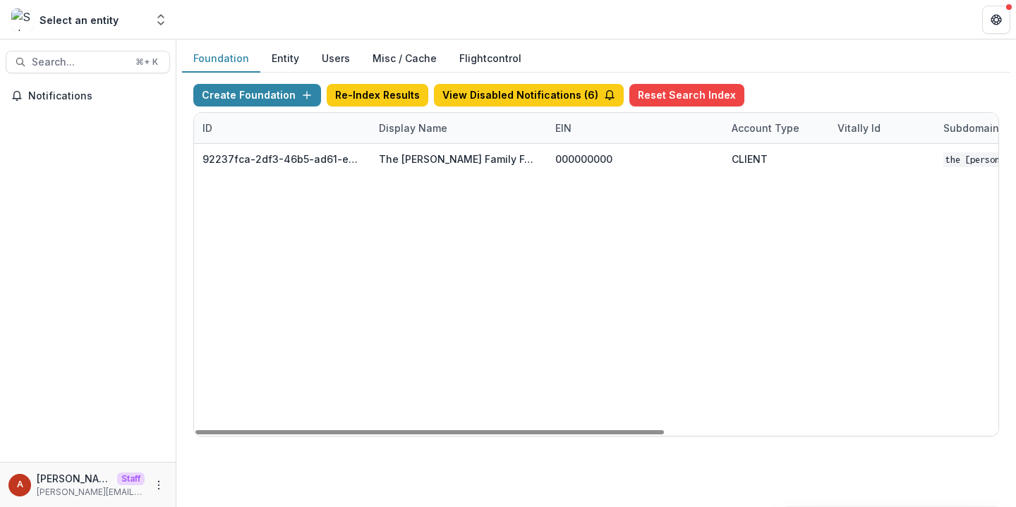
click at [436, 22] on header at bounding box center [596, 19] width 840 height 39
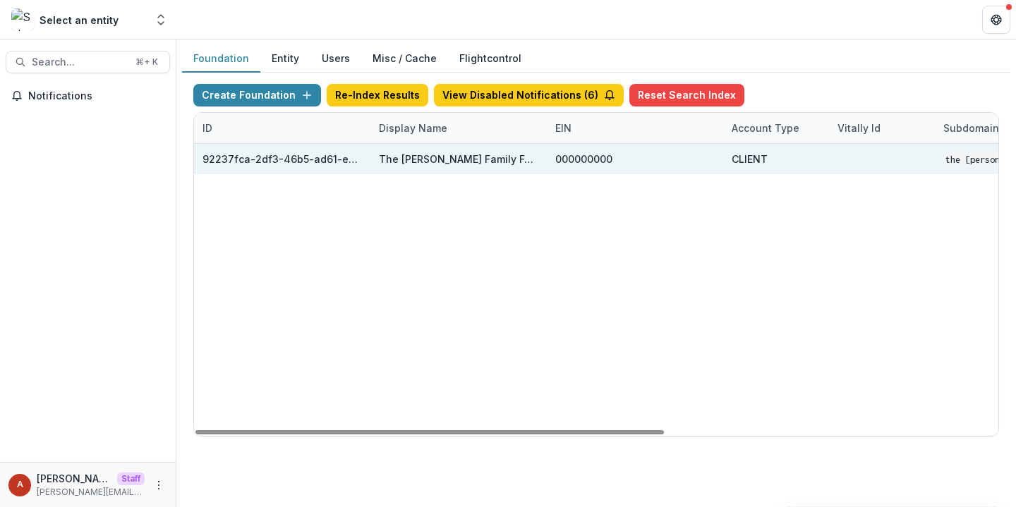
scroll to position [0, 572]
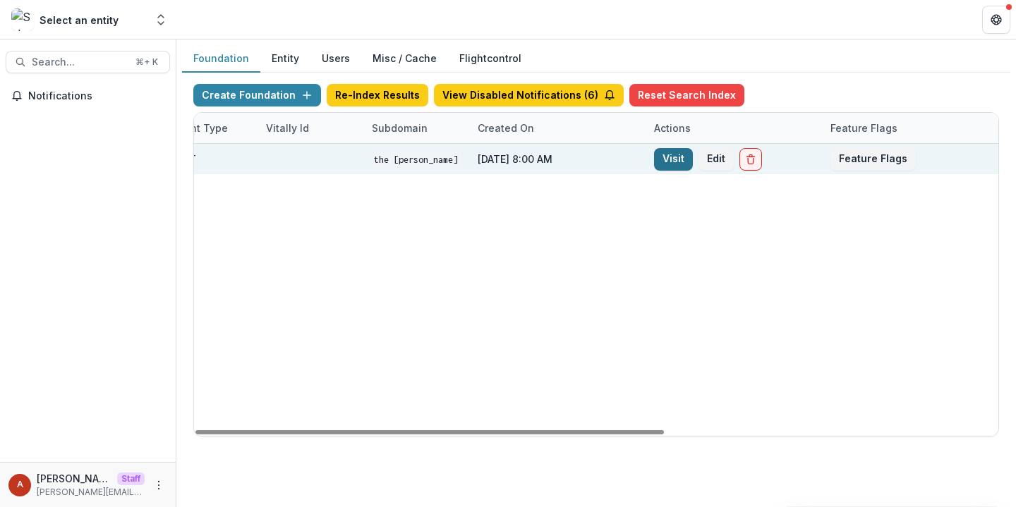
click at [676, 164] on link "Visit" at bounding box center [673, 159] width 39 height 23
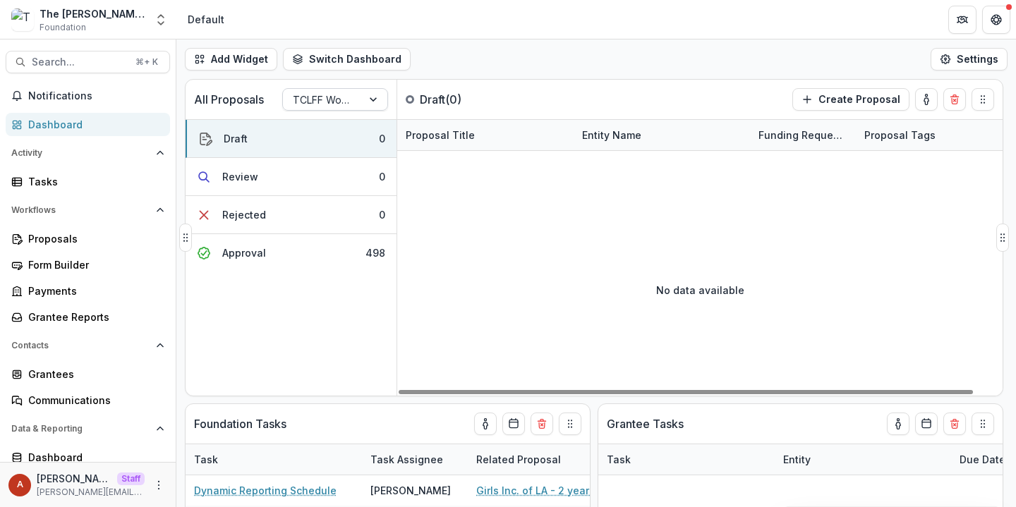
click at [326, 98] on div at bounding box center [322, 100] width 59 height 18
click at [591, 46] on div "Add Widget Switch Dashboard Default New Dashboard Settings" at bounding box center [596, 60] width 840 height 40
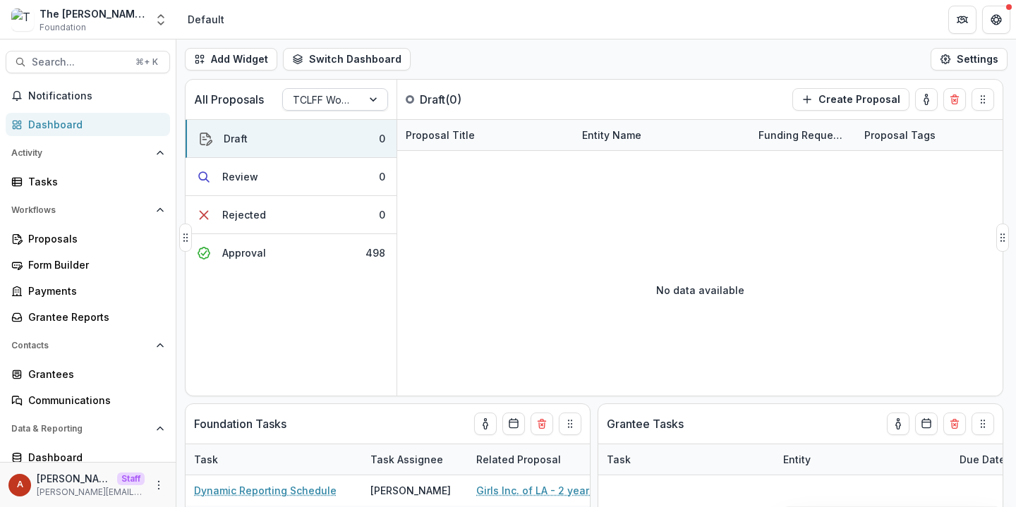
click at [313, 99] on div at bounding box center [322, 100] width 59 height 18
click at [459, 87] on div "All Proposals TCLFF Workflow selected, 1 of 1. 1 result available. Use Up and D…" at bounding box center [565, 100] width 758 height 40
click at [290, 263] on button "Approval 498" at bounding box center [291, 252] width 211 height 37
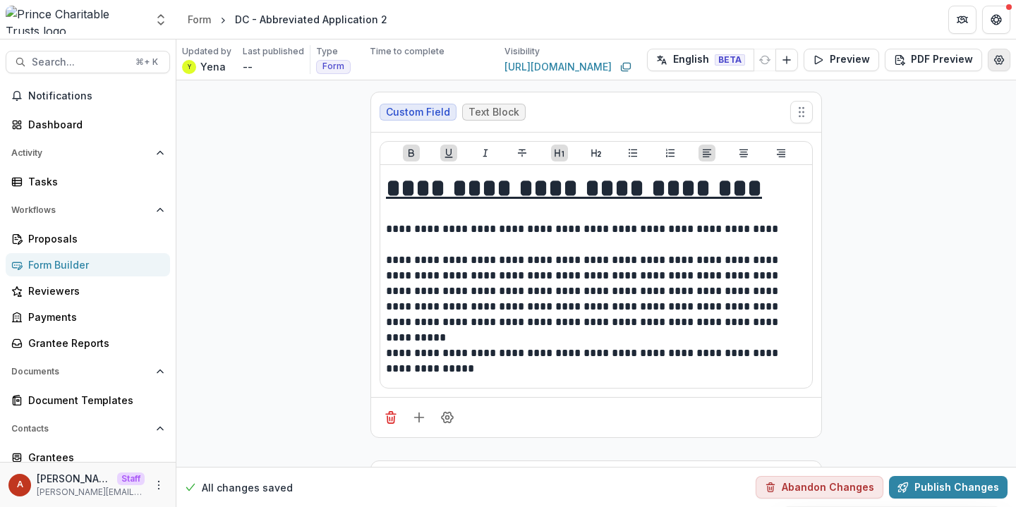
click at [994, 56] on icon "Edit Form Settings" at bounding box center [999, 59] width 11 height 11
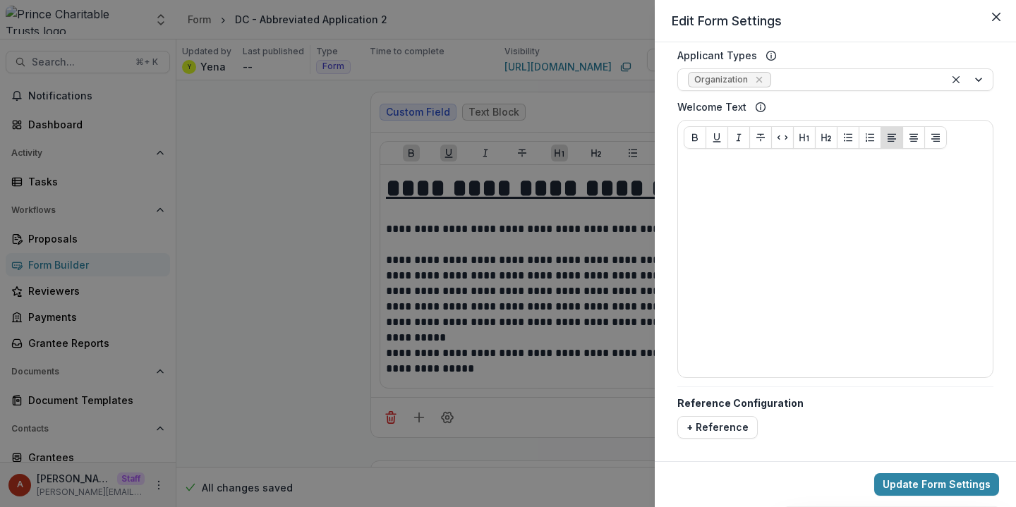
scroll to position [519, 0]
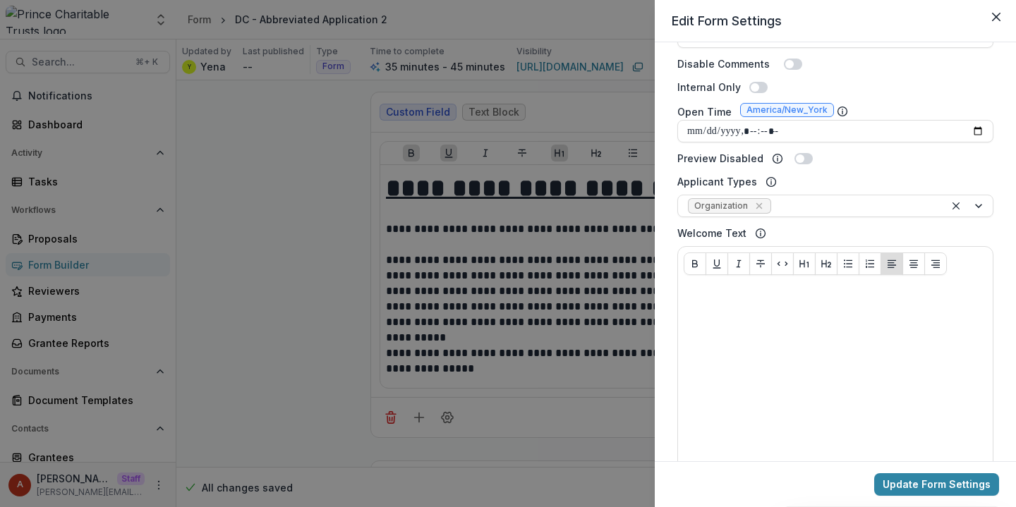
click at [464, 121] on div "**********" at bounding box center [508, 253] width 1016 height 507
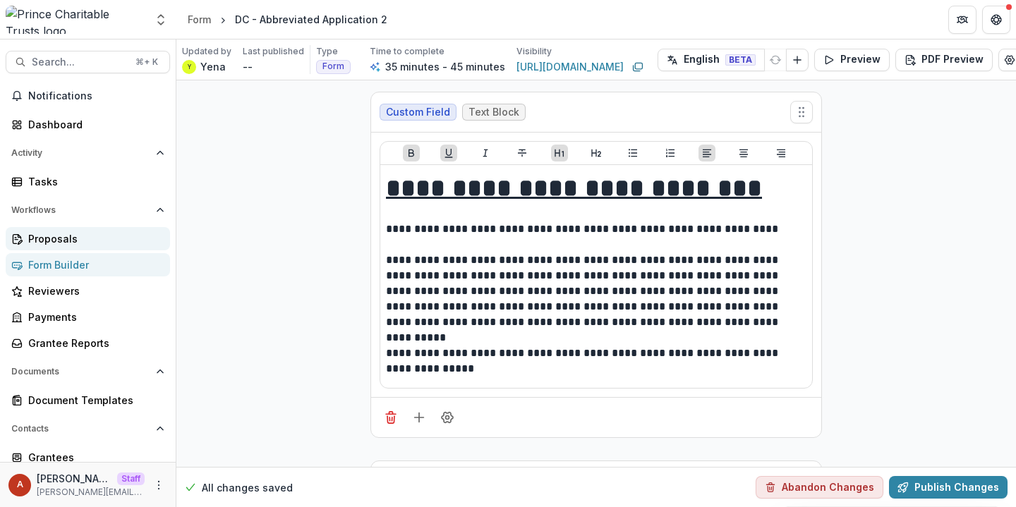
click at [64, 244] on div "Proposals" at bounding box center [93, 238] width 131 height 15
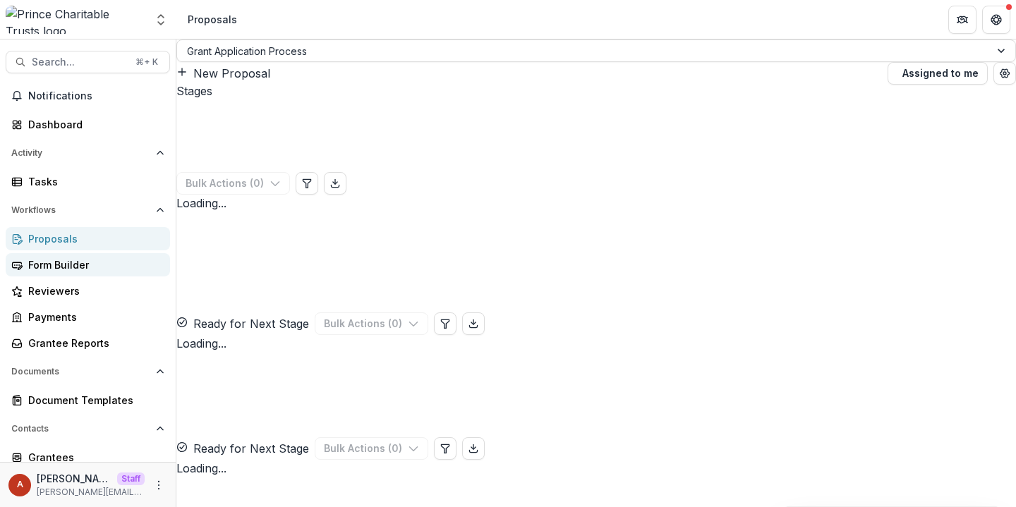
click at [61, 268] on div "Form Builder" at bounding box center [93, 265] width 131 height 15
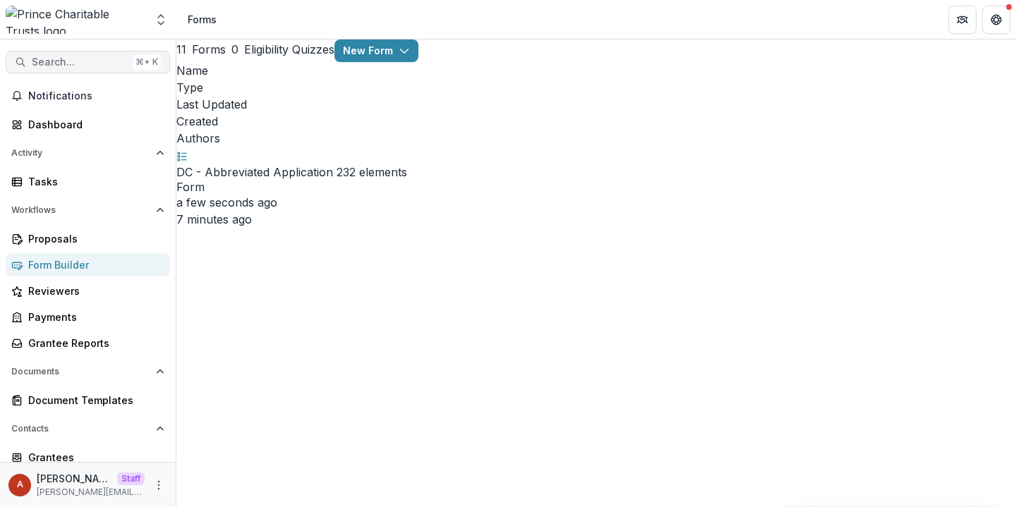
click at [64, 62] on span "Search..." at bounding box center [79, 62] width 95 height 12
type input "*******"
click at [92, 229] on link "Proposals" at bounding box center [88, 238] width 164 height 23
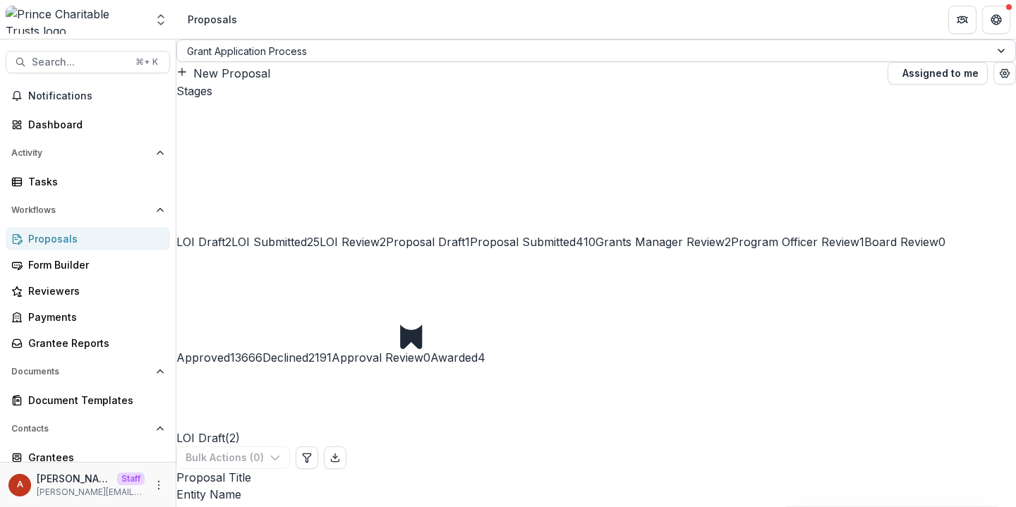
click at [278, 58] on div at bounding box center [583, 51] width 793 height 18
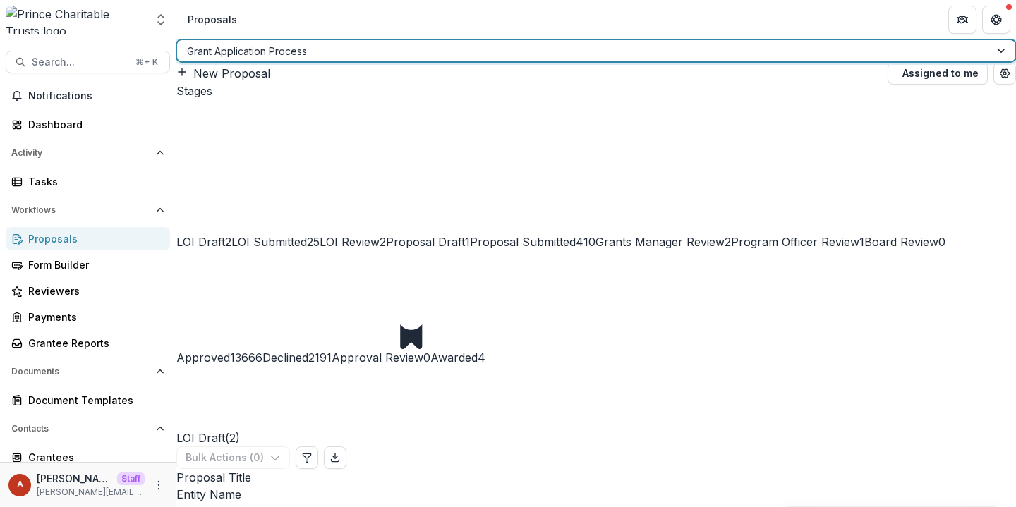
click at [589, 71] on div "New Proposal" at bounding box center [529, 73] width 706 height 17
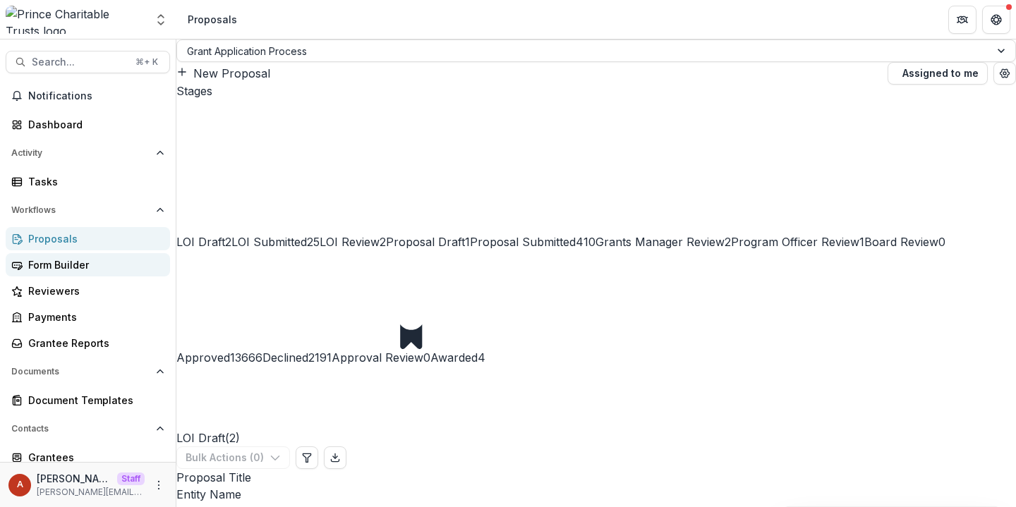
click at [116, 264] on div "Form Builder" at bounding box center [93, 265] width 131 height 15
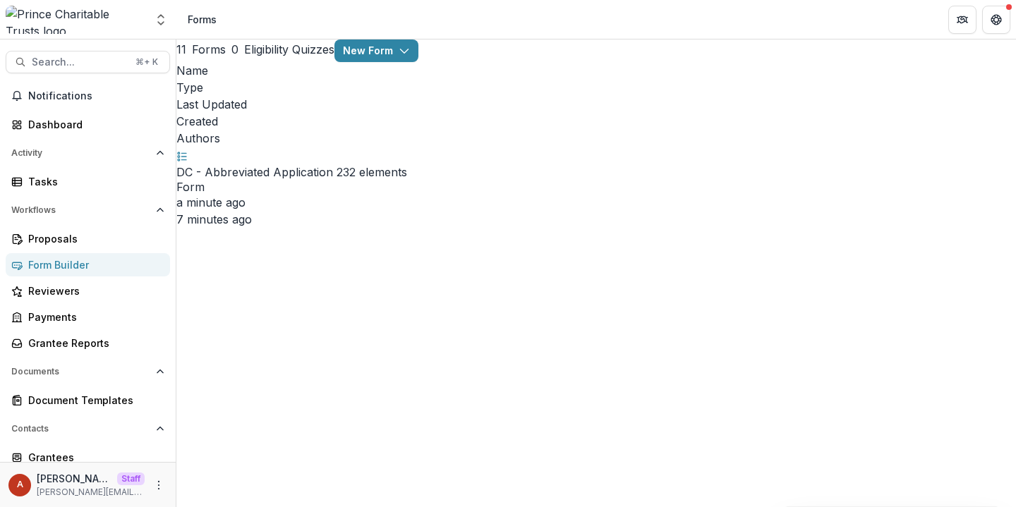
click at [322, 165] on link "DC - Abbreviated Application 2" at bounding box center [259, 172] width 167 height 14
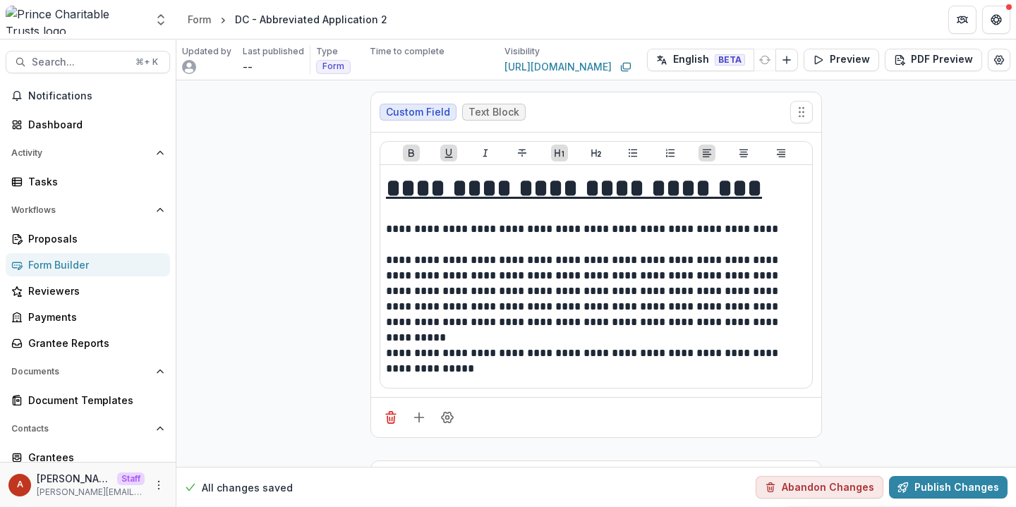
scroll to position [292, 0]
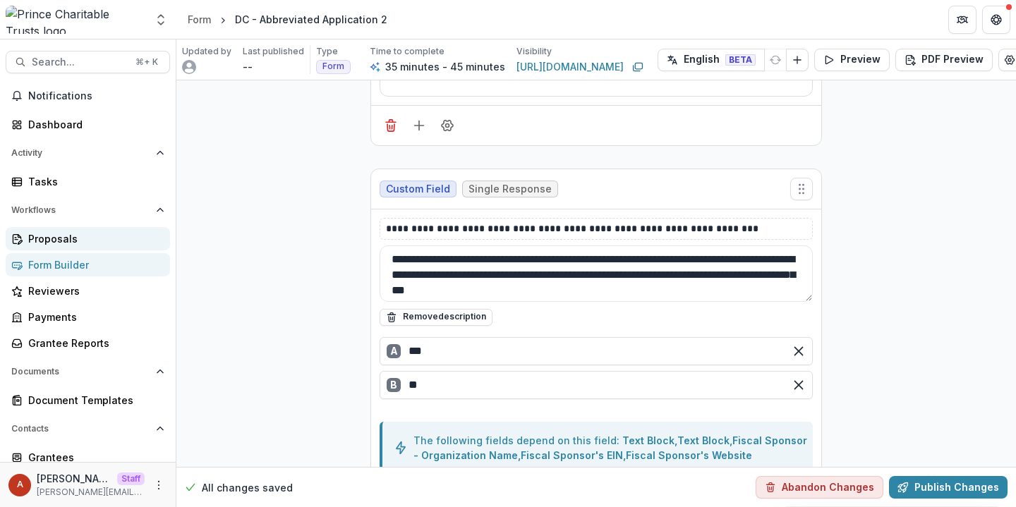
click at [51, 234] on div "Proposals" at bounding box center [93, 238] width 131 height 15
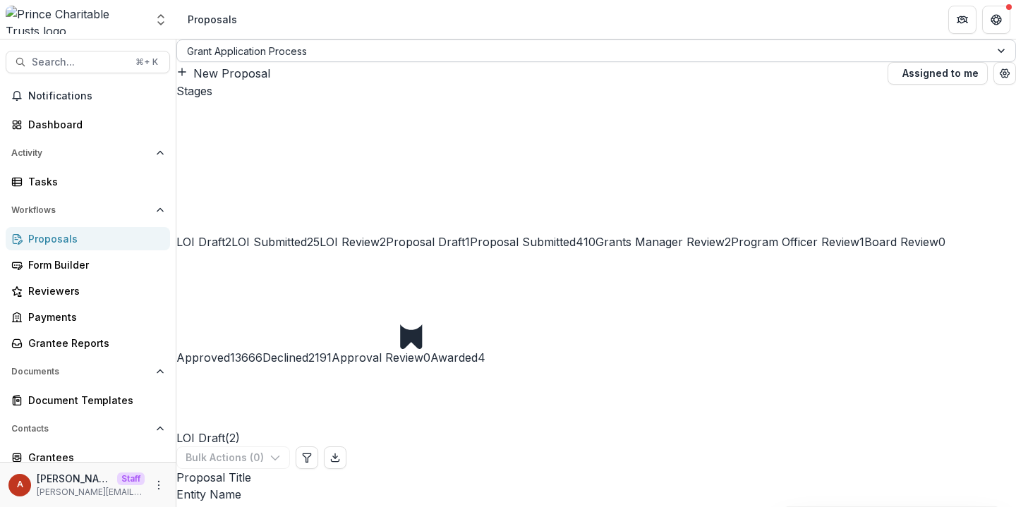
click at [270, 60] on div at bounding box center [583, 51] width 793 height 18
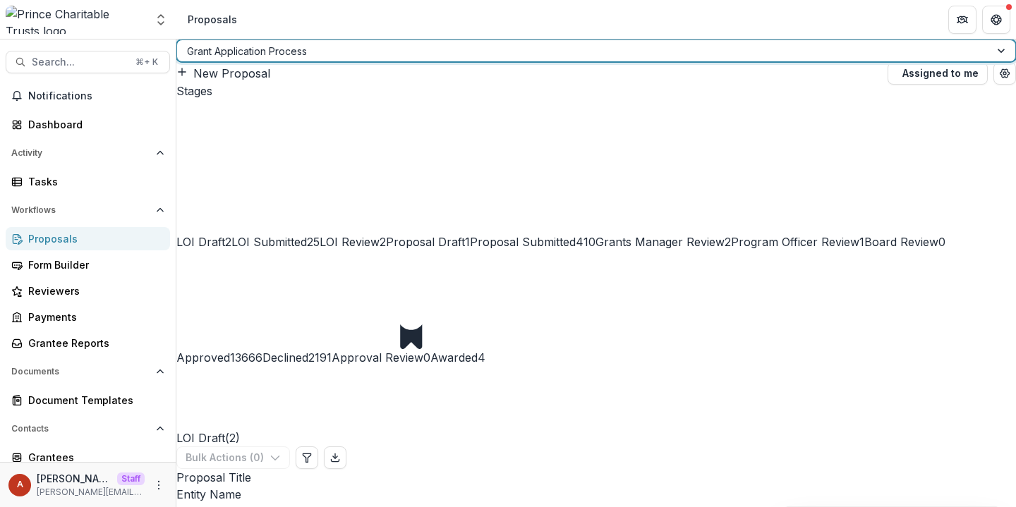
click at [278, 30] on header "Proposals" at bounding box center [596, 19] width 840 height 39
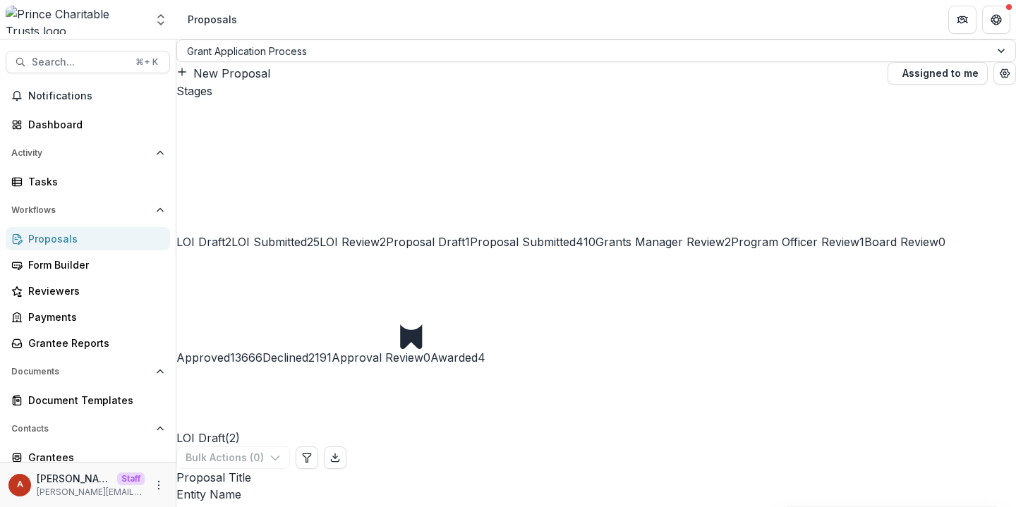
click at [465, 235] on span "Proposal Draft" at bounding box center [425, 242] width 79 height 14
click at [76, 58] on span "Search..." at bounding box center [79, 62] width 95 height 12
type input "**********"
